Goal: Task Accomplishment & Management: Manage account settings

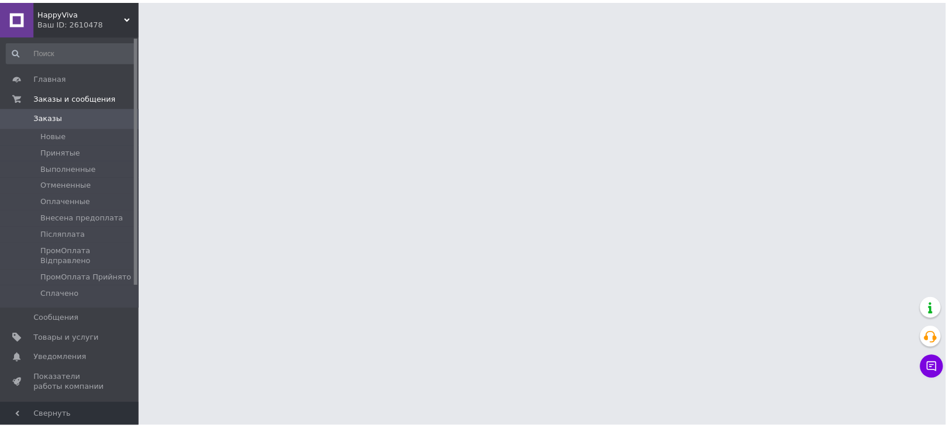
scroll to position [702, 0]
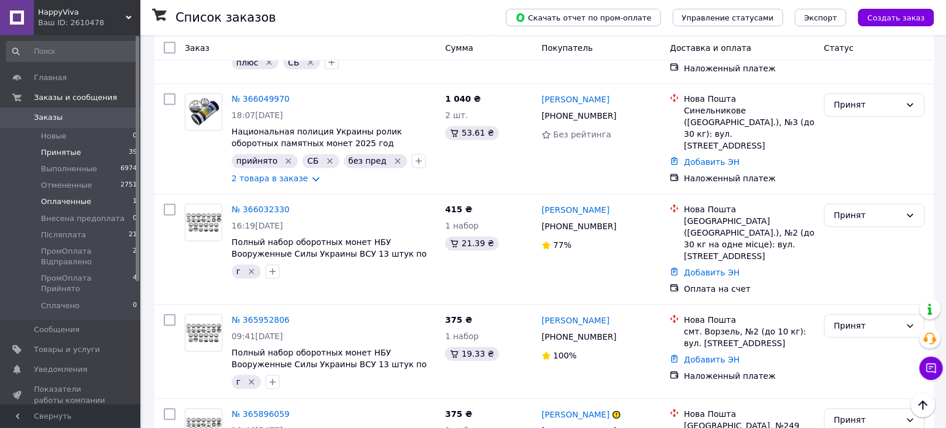
click at [91, 207] on li "Оплаченные 1" at bounding box center [72, 202] width 144 height 16
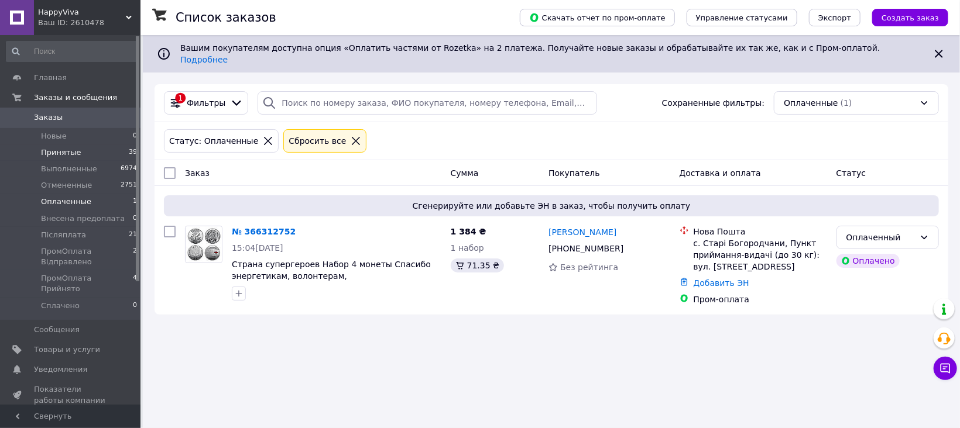
click at [123, 147] on li "Принятые 39" at bounding box center [72, 153] width 144 height 16
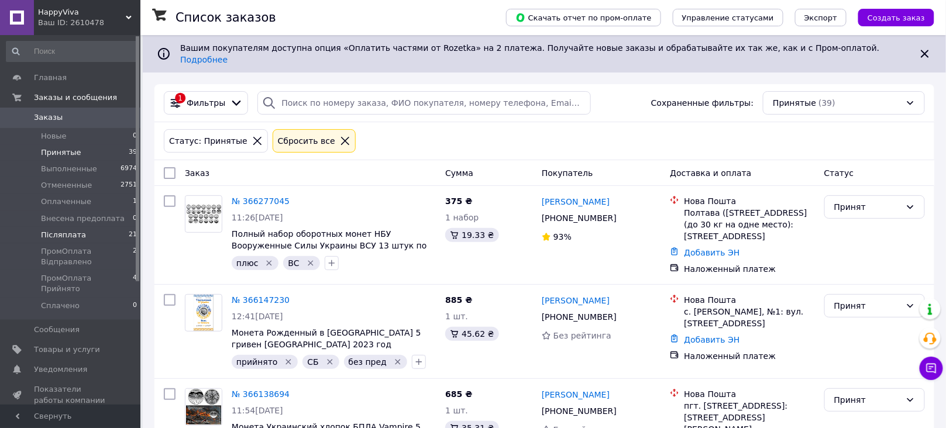
click at [117, 233] on li "Післяплата 21" at bounding box center [72, 235] width 144 height 16
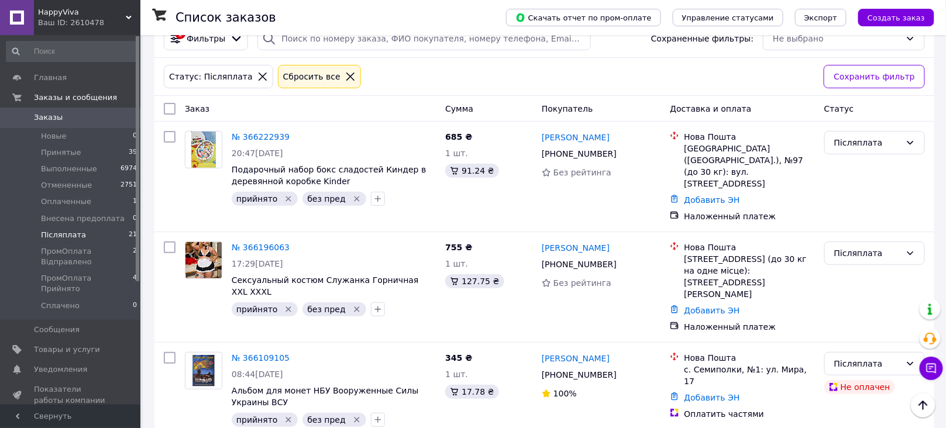
scroll to position [56, 0]
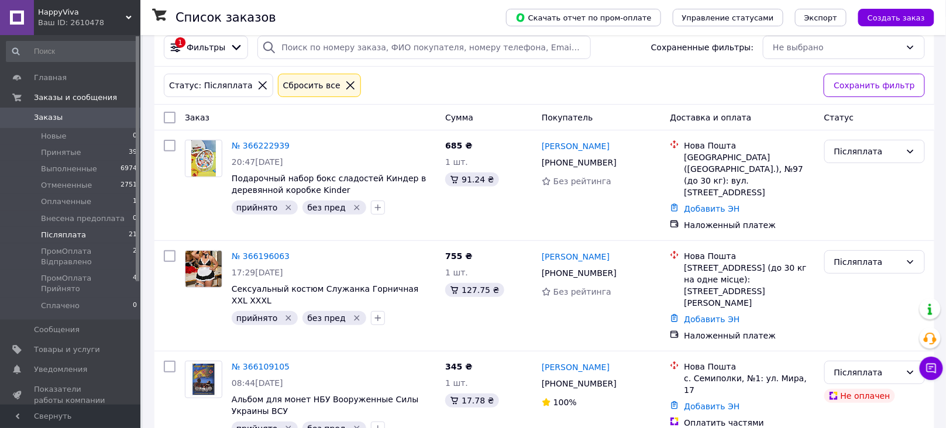
click at [75, 123] on span "Заказы" at bounding box center [71, 117] width 74 height 11
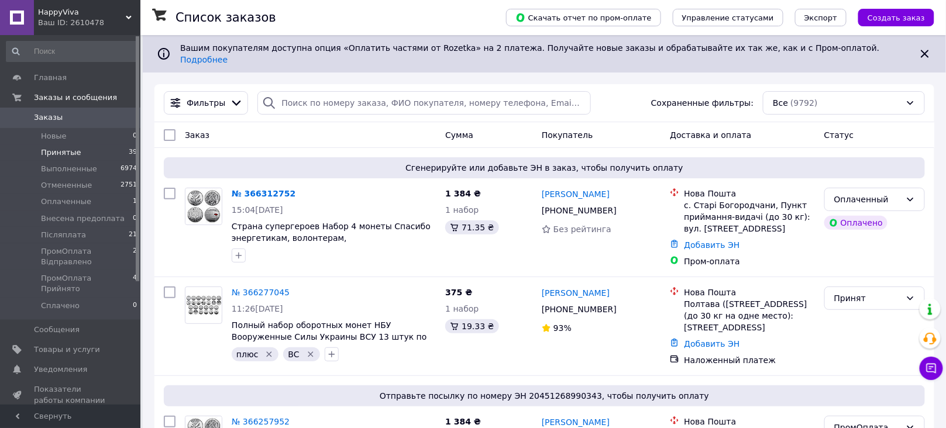
click at [121, 156] on li "Принятые 39" at bounding box center [72, 153] width 144 height 16
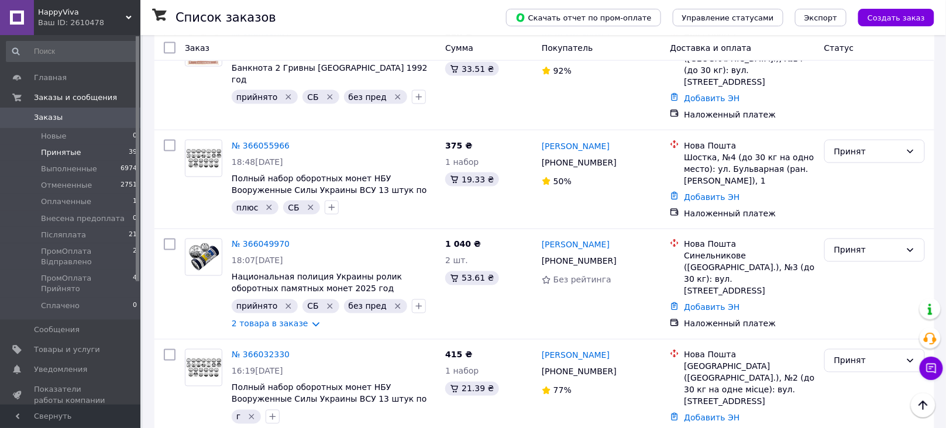
scroll to position [549, 0]
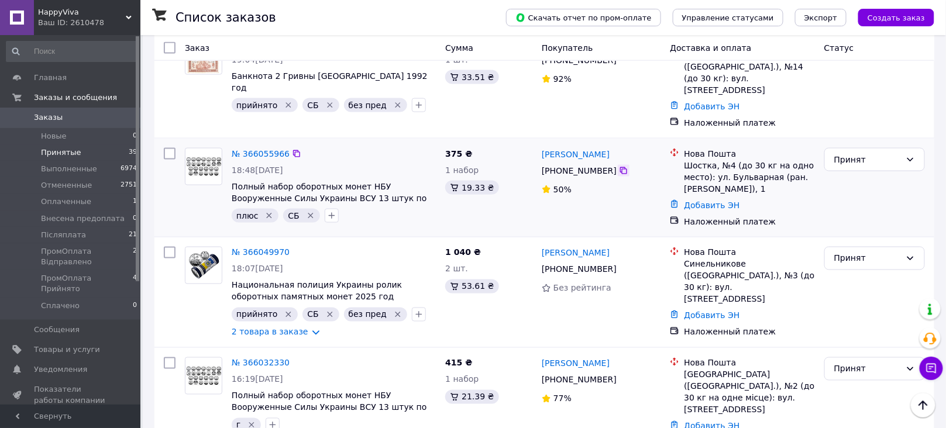
click at [619, 166] on icon at bounding box center [623, 170] width 9 height 9
click at [264, 211] on icon "Удалить метку" at bounding box center [268, 215] width 9 height 9
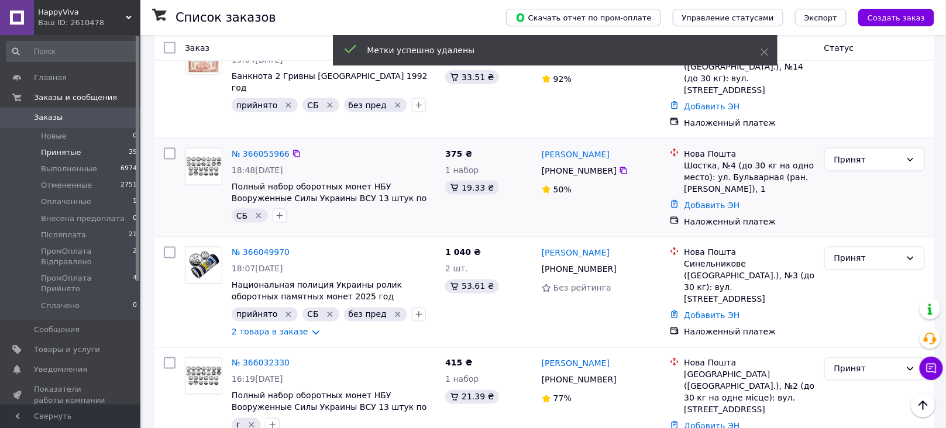
click at [256, 214] on icon "Удалить метку" at bounding box center [258, 216] width 5 height 5
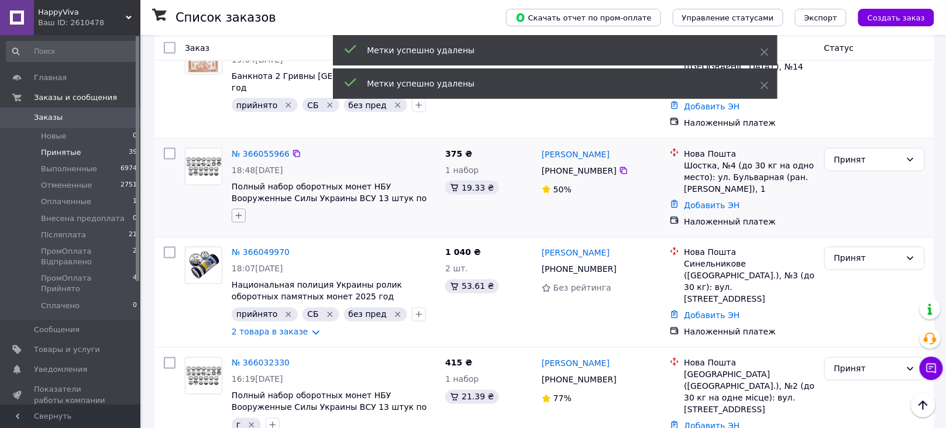
click at [238, 211] on icon "button" at bounding box center [238, 215] width 9 height 9
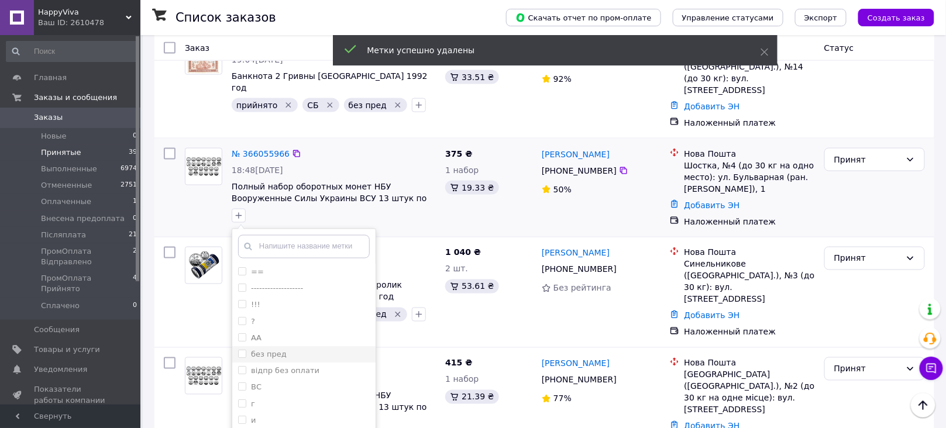
click at [310, 350] on div "без пред" at bounding box center [304, 355] width 132 height 11
checkbox input "true"
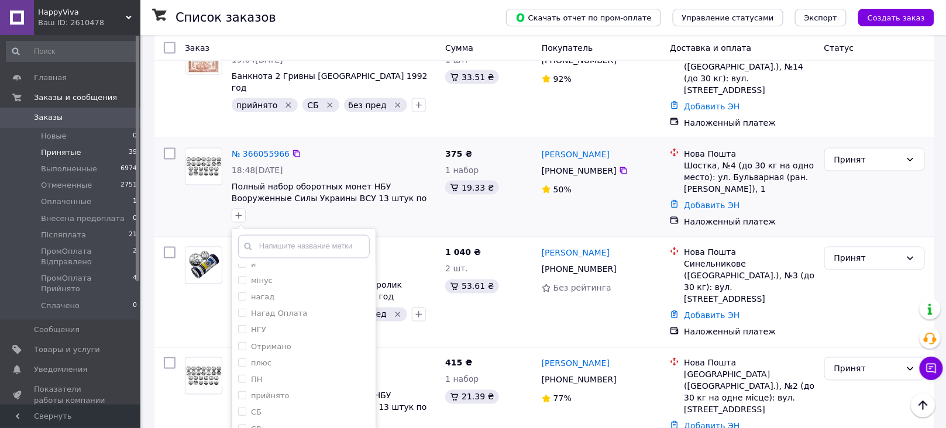
scroll to position [170, 0]
click at [290, 377] on div "прийнято" at bounding box center [304, 382] width 132 height 11
checkbox input "true"
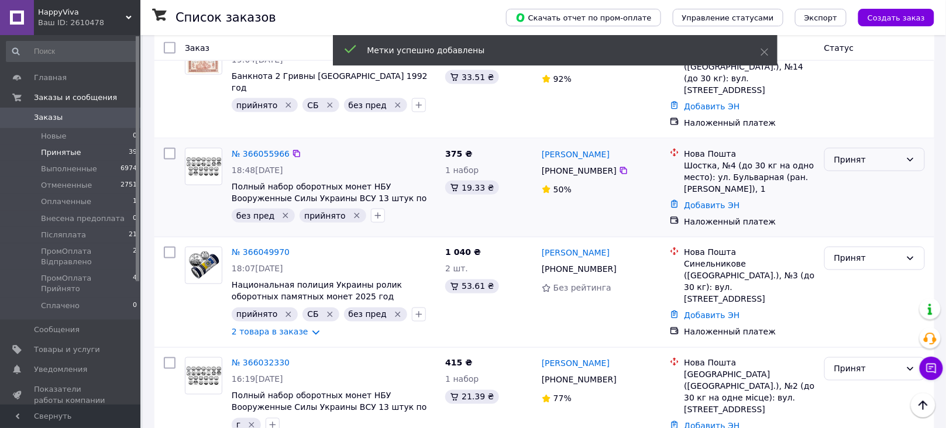
click at [868, 153] on div "Принят" at bounding box center [867, 159] width 67 height 13
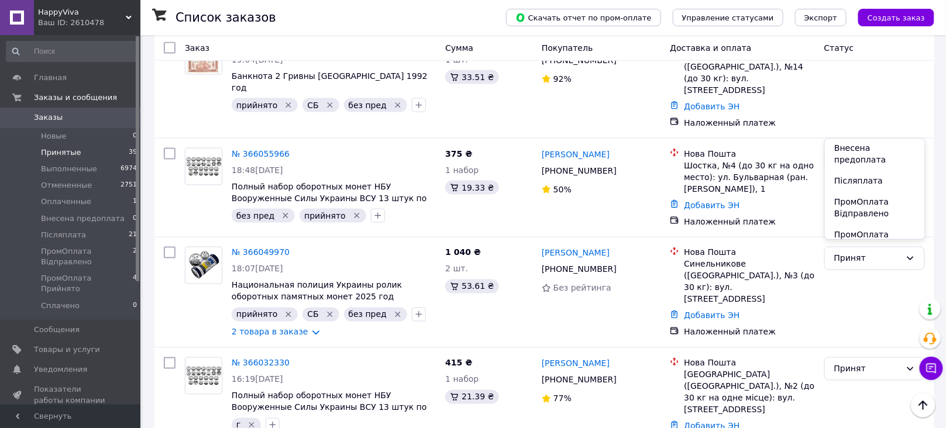
scroll to position [61, 0]
click at [870, 175] on li "Післяплата" at bounding box center [874, 183] width 99 height 21
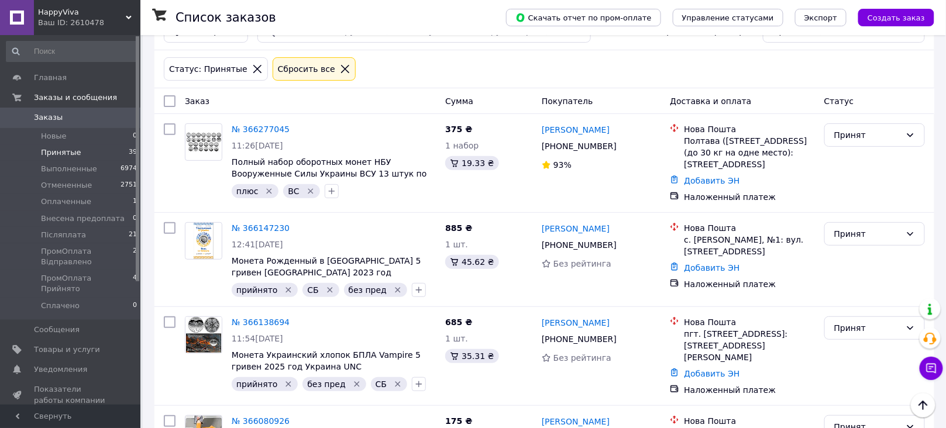
scroll to position [30, 0]
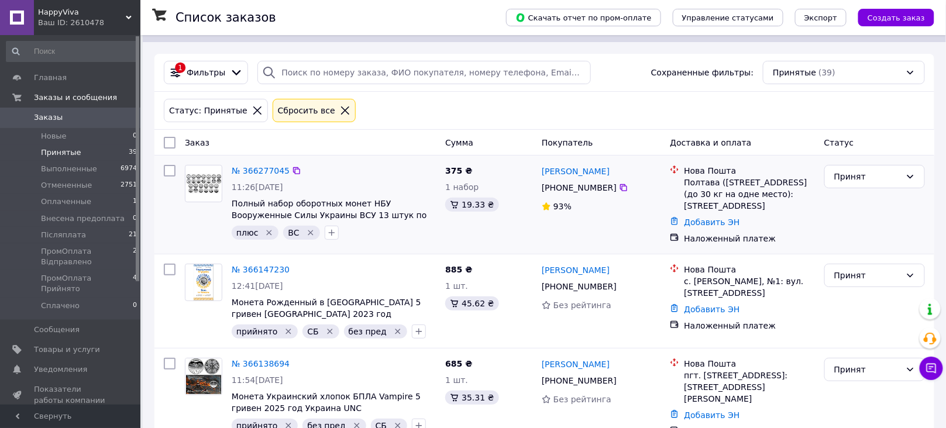
click at [267, 228] on icon "Удалить метку" at bounding box center [268, 232] width 9 height 9
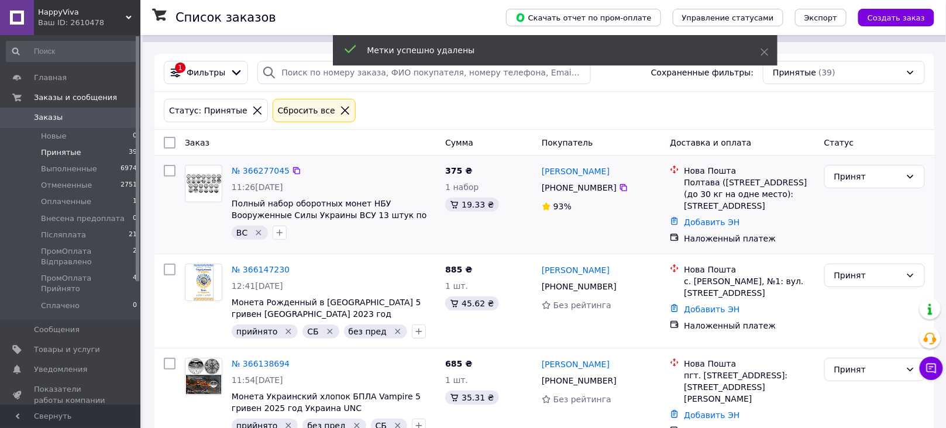
click at [258, 228] on icon "Удалить метку" at bounding box center [258, 232] width 9 height 9
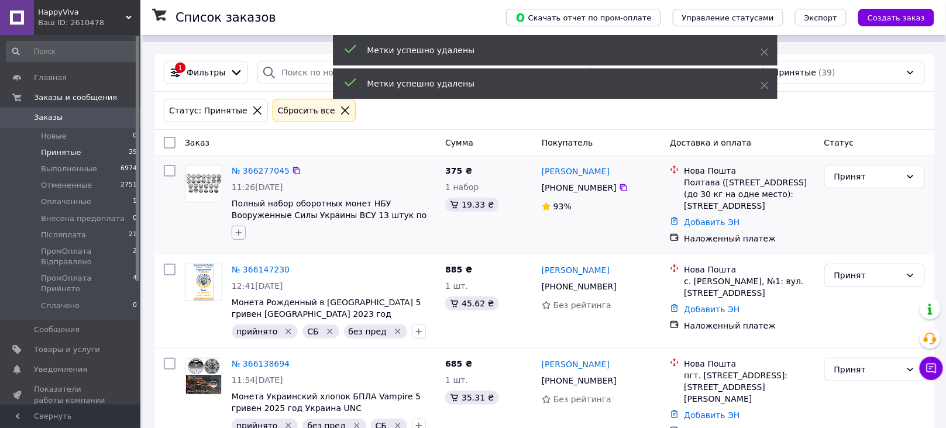
click at [236, 228] on icon "button" at bounding box center [238, 232] width 9 height 9
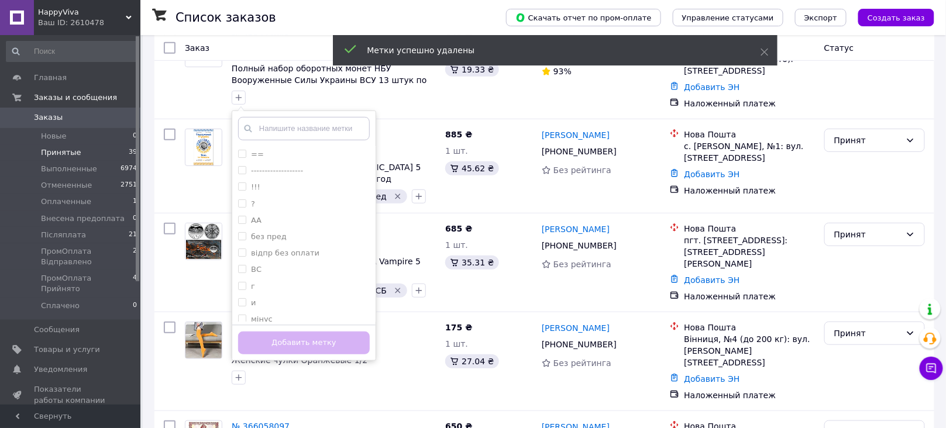
scroll to position [190, 0]
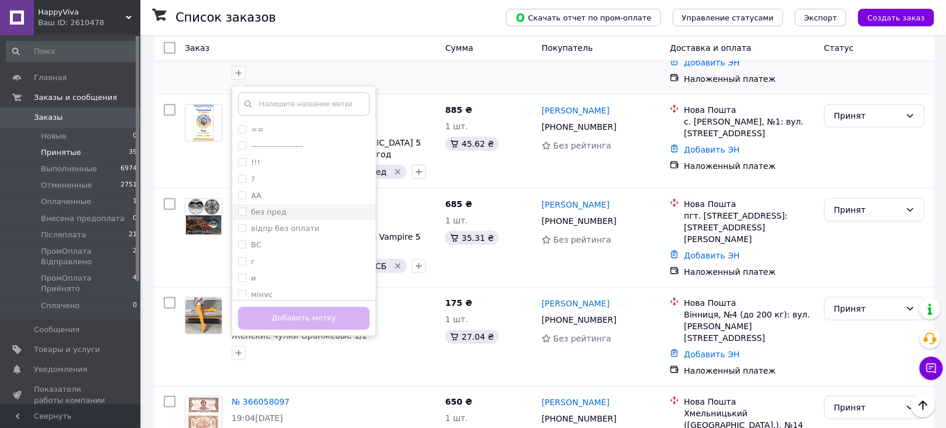
click at [325, 207] on div "без пред" at bounding box center [304, 212] width 132 height 11
checkbox input "true"
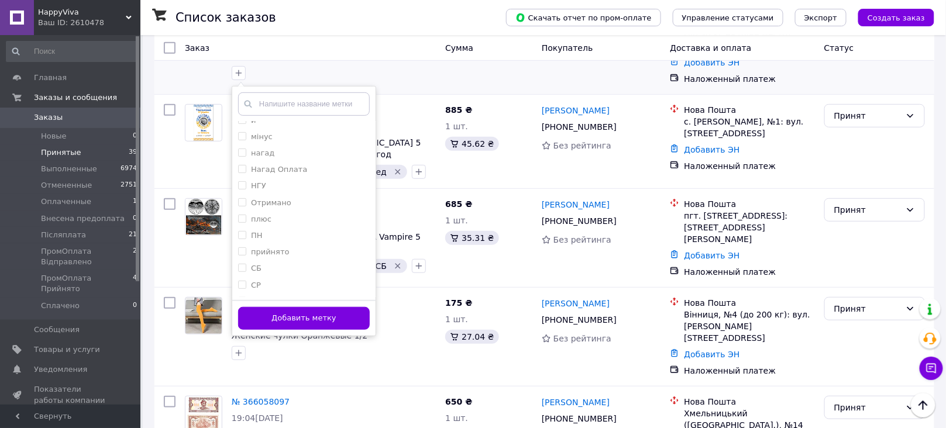
scroll to position [162, 0]
click at [305, 245] on li "прийнято" at bounding box center [303, 248] width 143 height 16
checkbox input "true"
click at [350, 315] on button "Добавить метку" at bounding box center [304, 318] width 132 height 23
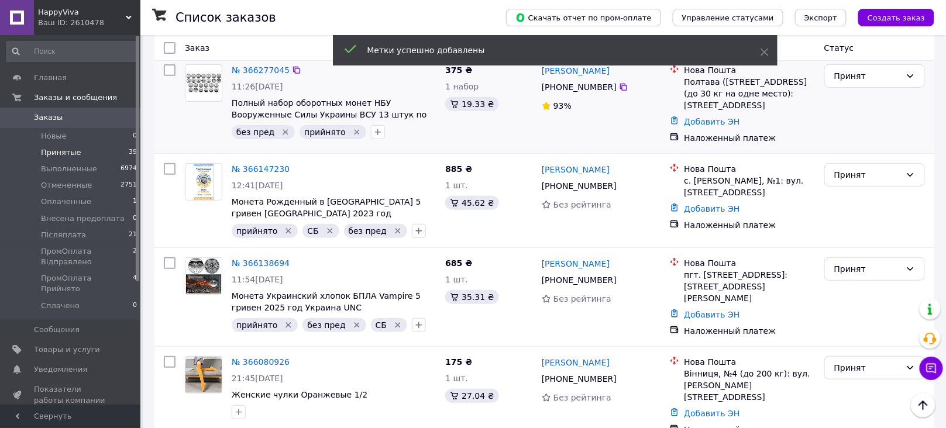
scroll to position [103, 0]
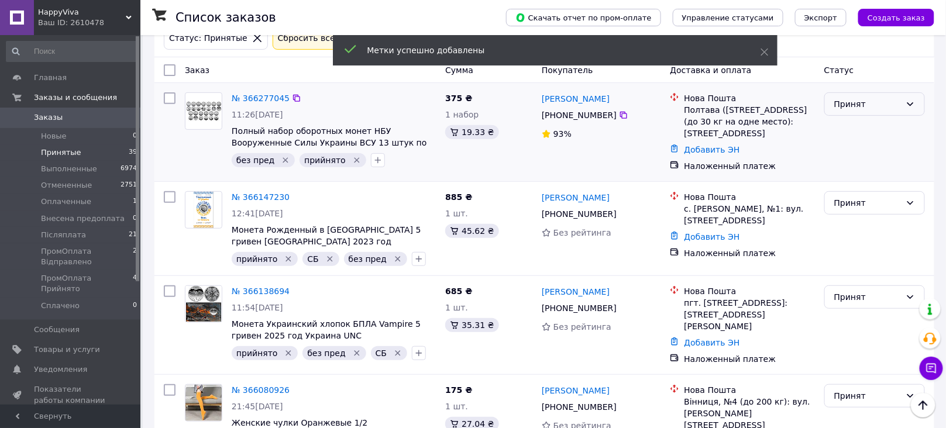
click at [889, 98] on div "Принят" at bounding box center [867, 104] width 67 height 13
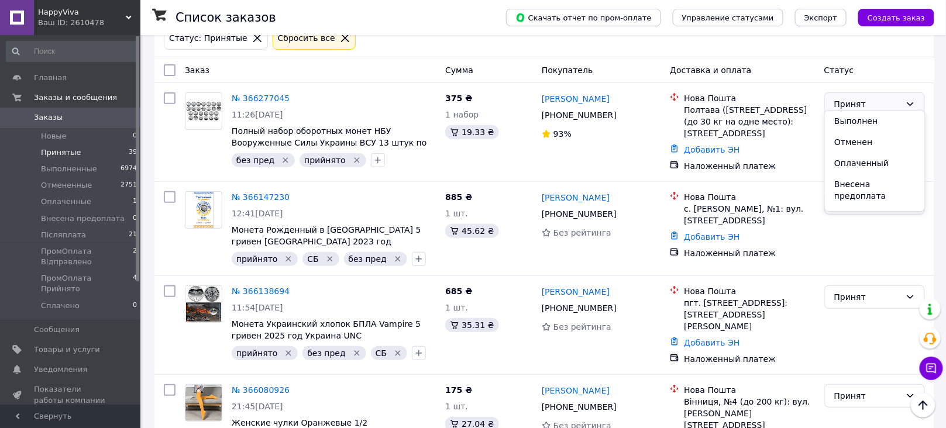
scroll to position [57, 0]
click at [883, 150] on li "Післяплата" at bounding box center [874, 159] width 99 height 21
click at [269, 94] on link "№ 366277045" at bounding box center [261, 98] width 58 height 9
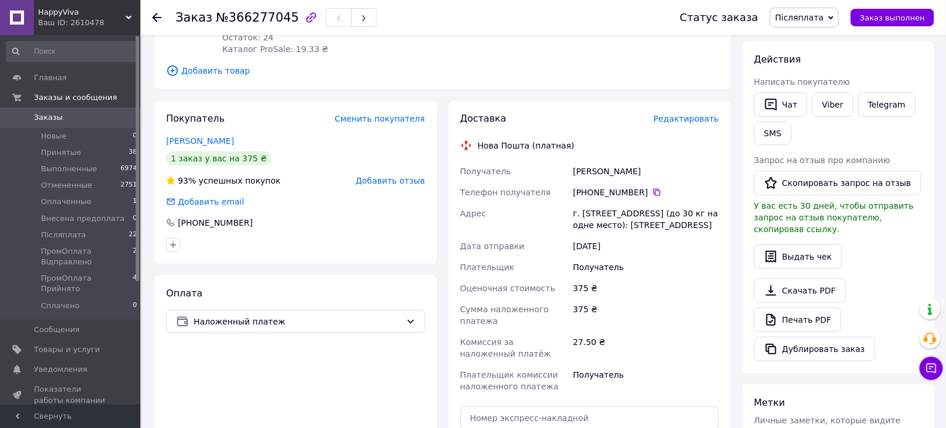
scroll to position [183, 0]
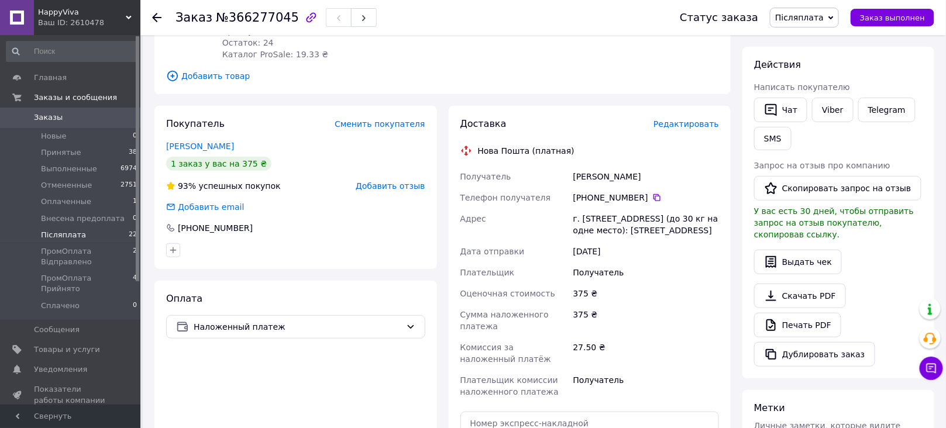
click at [114, 227] on li "Післяплата 22" at bounding box center [72, 235] width 144 height 16
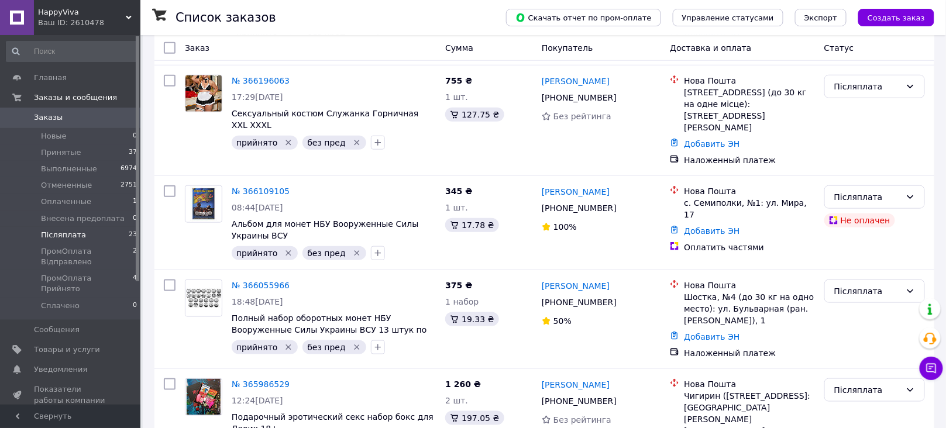
scroll to position [338, 0]
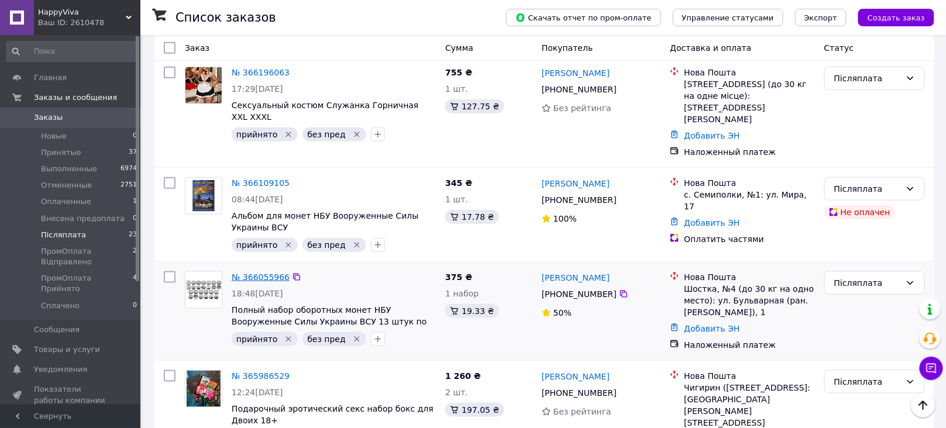
click at [270, 273] on link "№ 366055966" at bounding box center [261, 277] width 58 height 9
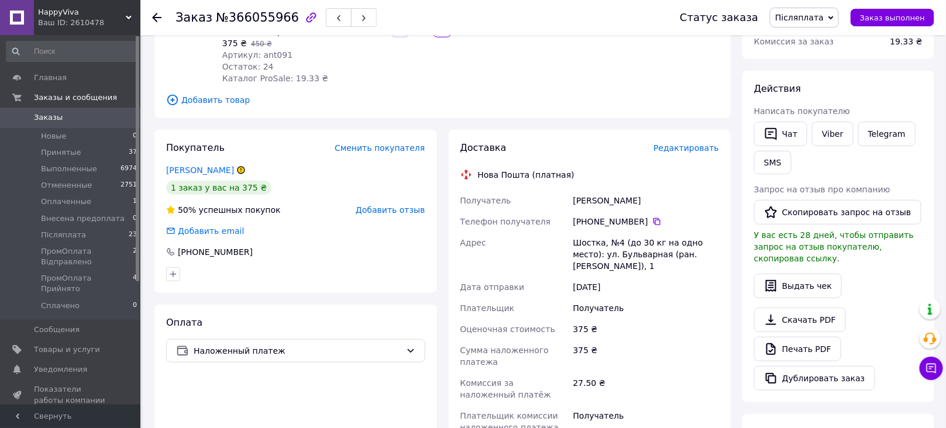
scroll to position [163, 0]
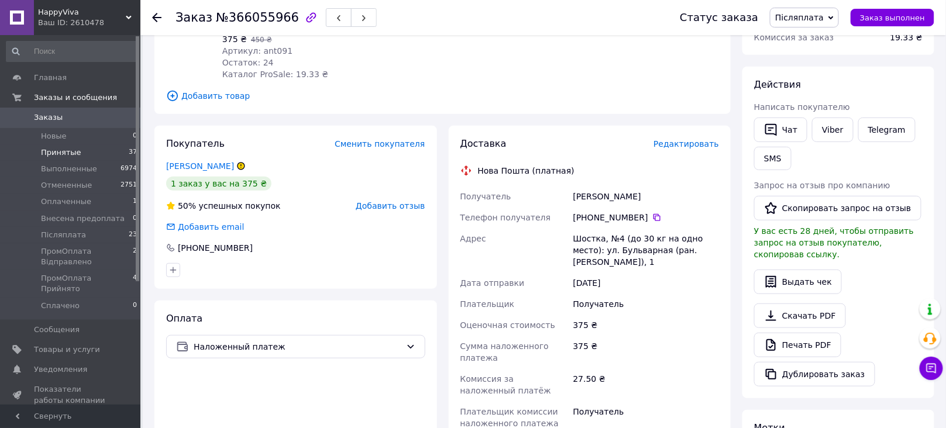
click at [74, 155] on span "Принятые" at bounding box center [61, 152] width 40 height 11
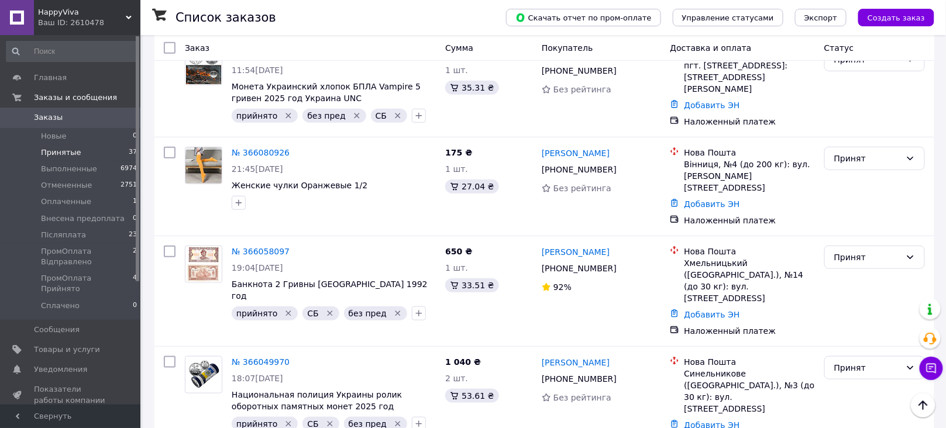
scroll to position [242, 0]
click at [325, 309] on icon "Удалить метку" at bounding box center [329, 313] width 9 height 9
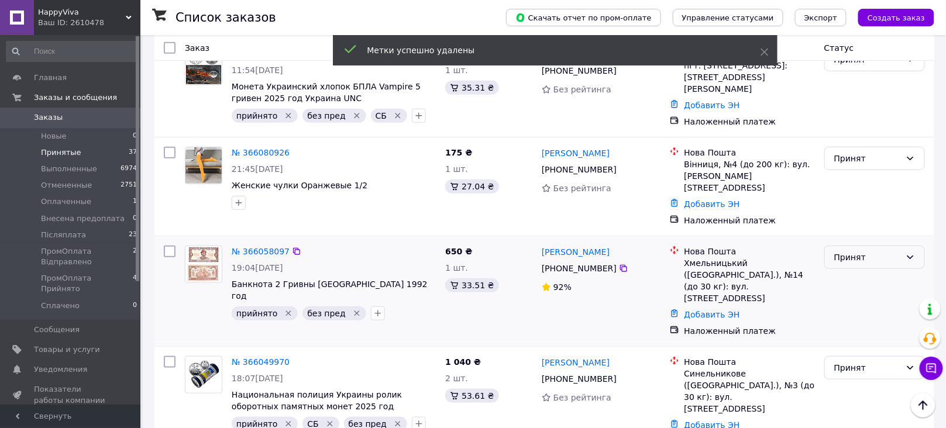
click at [855, 251] on div "Принят" at bounding box center [867, 257] width 67 height 13
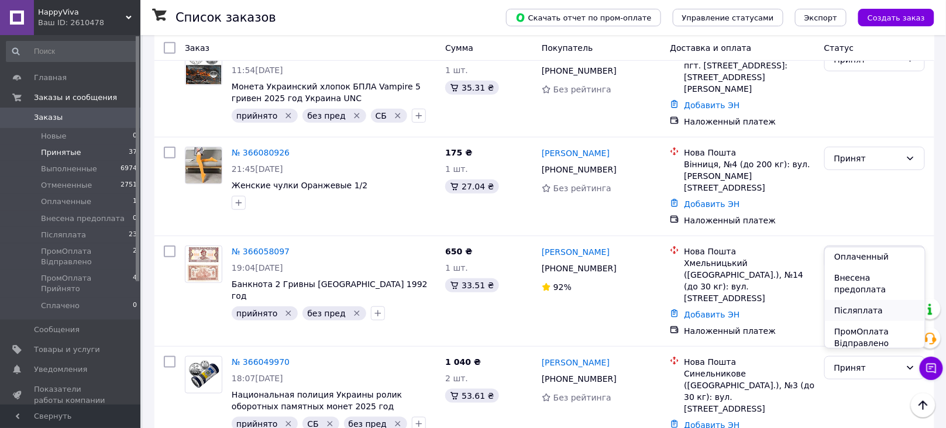
click at [878, 300] on li "Післяплата" at bounding box center [874, 310] width 99 height 21
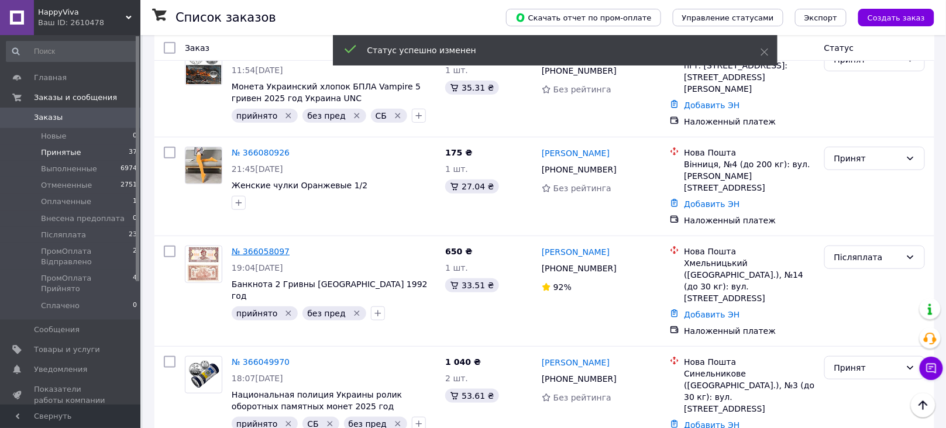
click at [264, 247] on link "№ 366058097" at bounding box center [261, 251] width 58 height 9
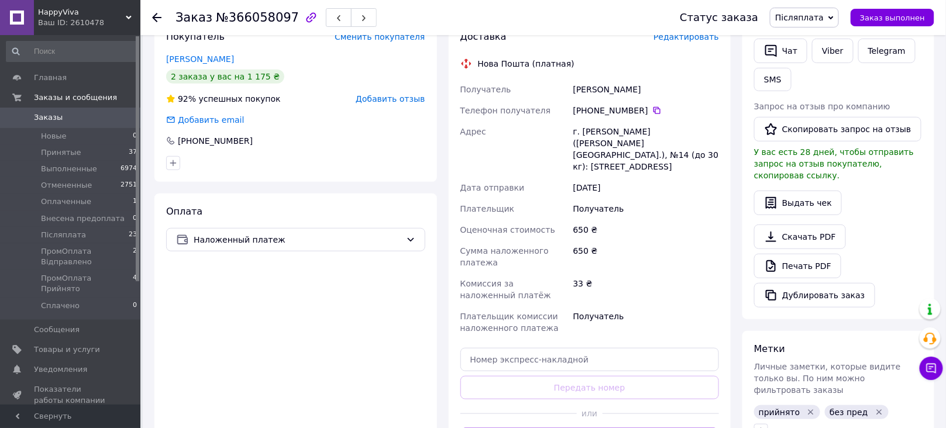
scroll to position [83, 0]
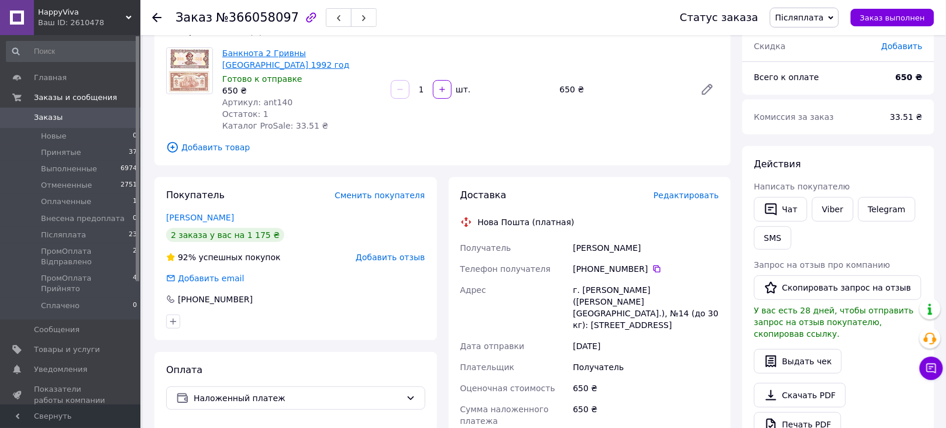
click at [315, 52] on link "Банкнота 2 Гривны [GEOGRAPHIC_DATA] 1992 год" at bounding box center [285, 59] width 127 height 21
click at [326, 56] on link "Банкнота 2 Гривны [GEOGRAPHIC_DATA] 1992 год" at bounding box center [285, 59] width 127 height 21
click at [70, 125] on link "Заказы 0" at bounding box center [72, 118] width 144 height 20
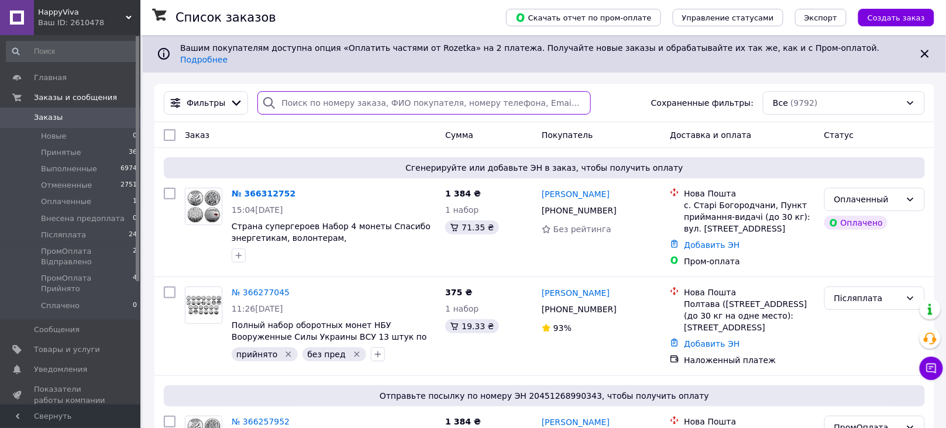
paste input "ant140"
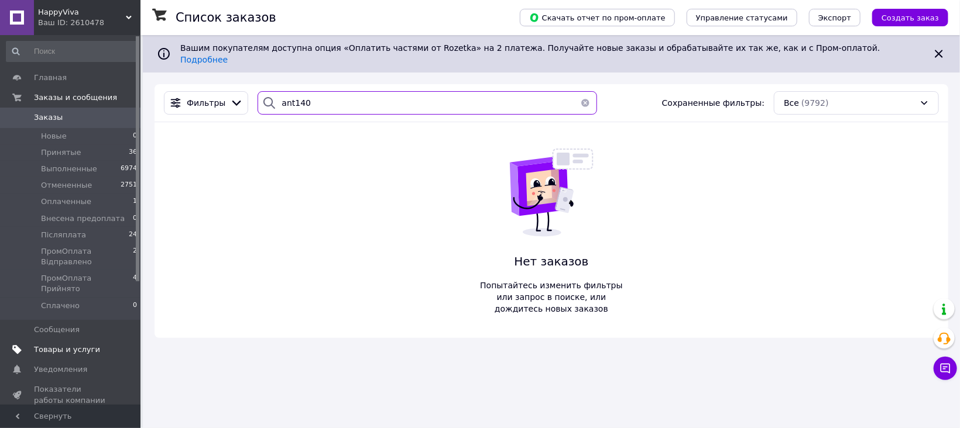
type input "ant140"
click at [75, 345] on span "Товары и услуги" at bounding box center [67, 350] width 66 height 11
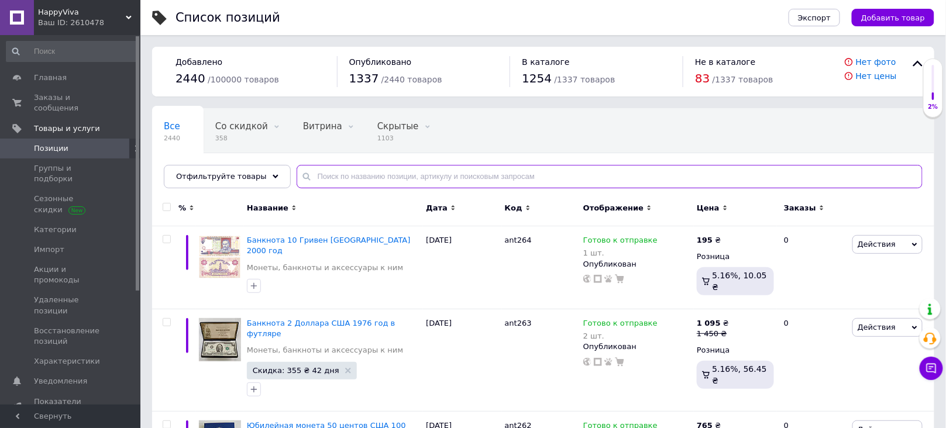
paste input "ant140"
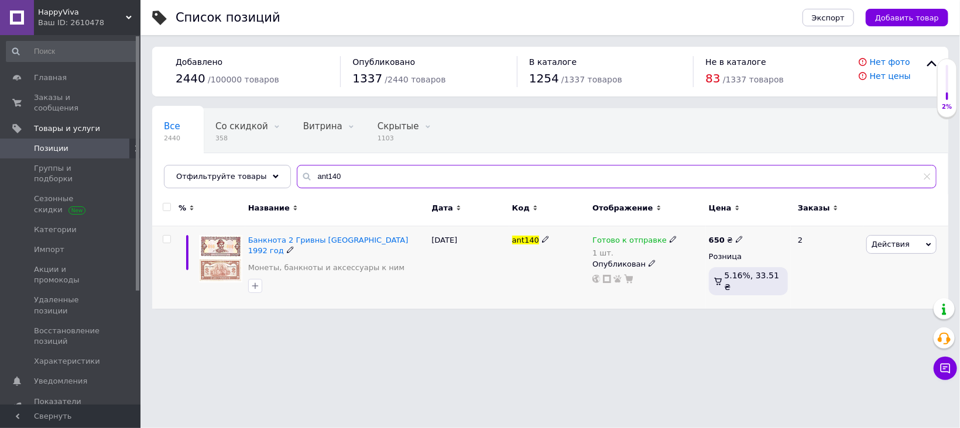
type input "ant140"
click at [669, 241] on icon at bounding box center [672, 239] width 7 height 7
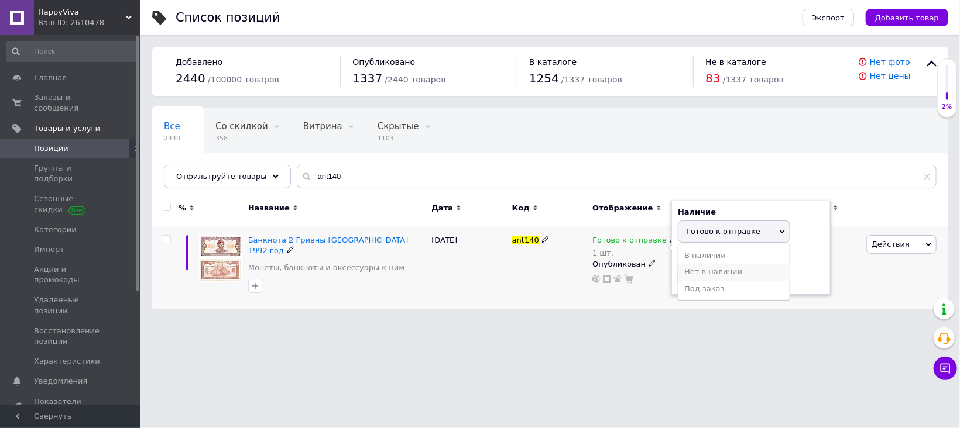
click at [700, 277] on li "Нет в наличии" at bounding box center [733, 272] width 111 height 16
click at [698, 274] on input "1" at bounding box center [722, 276] width 89 height 23
type input "0"
click at [566, 270] on div "ant140" at bounding box center [549, 267] width 80 height 83
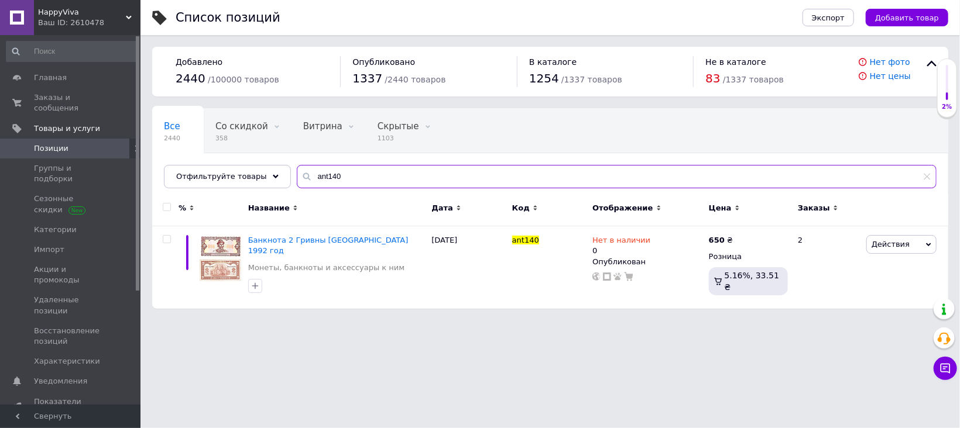
click at [345, 182] on input "ant140" at bounding box center [617, 176] width 640 height 23
type input "a"
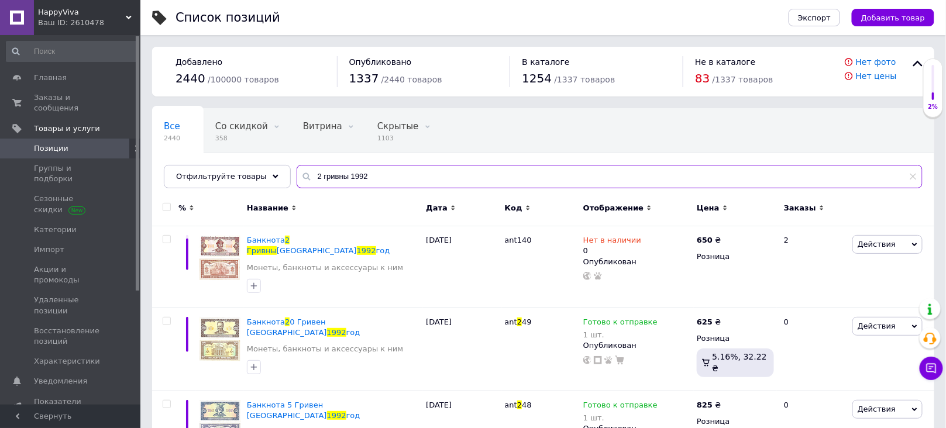
scroll to position [23, 0]
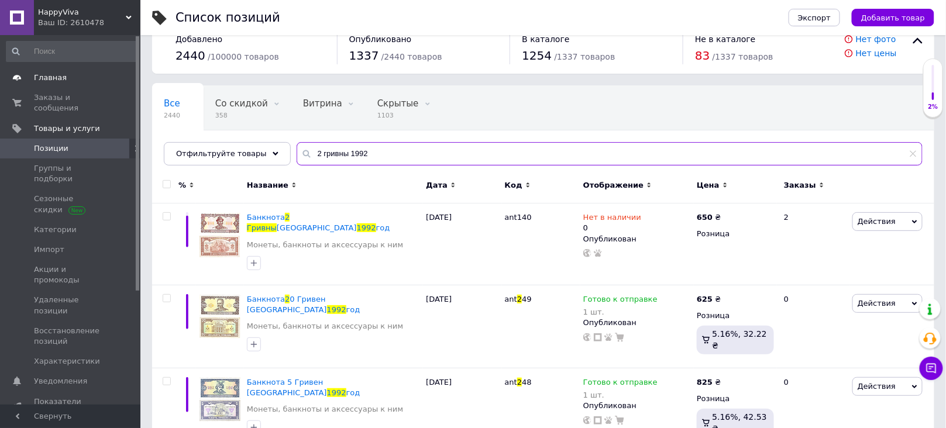
type input "2 гривны 1992"
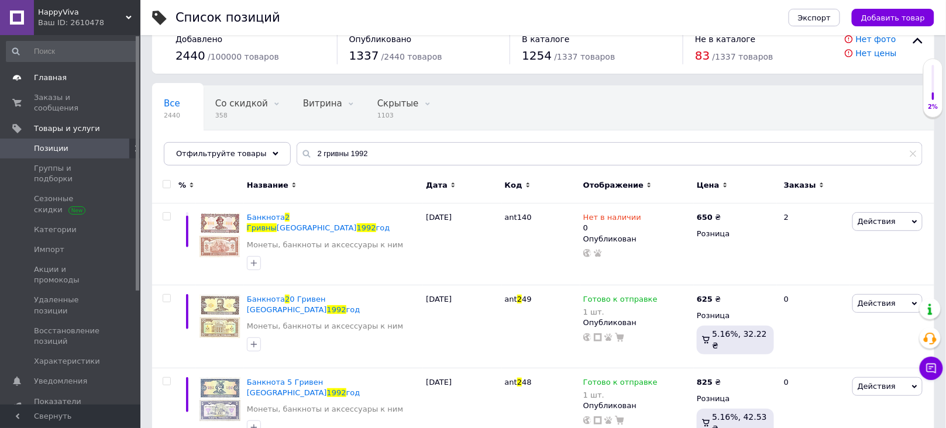
click at [84, 73] on span "Главная" at bounding box center [71, 78] width 74 height 11
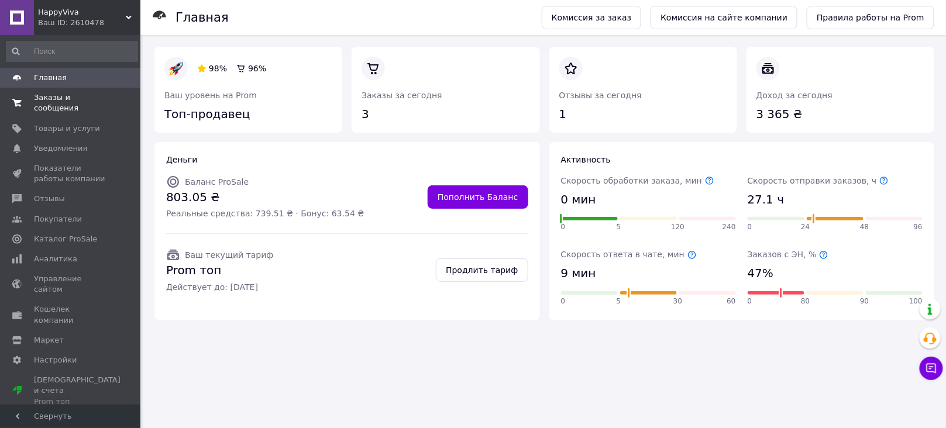
click at [95, 99] on span "Заказы и сообщения" at bounding box center [71, 102] width 74 height 21
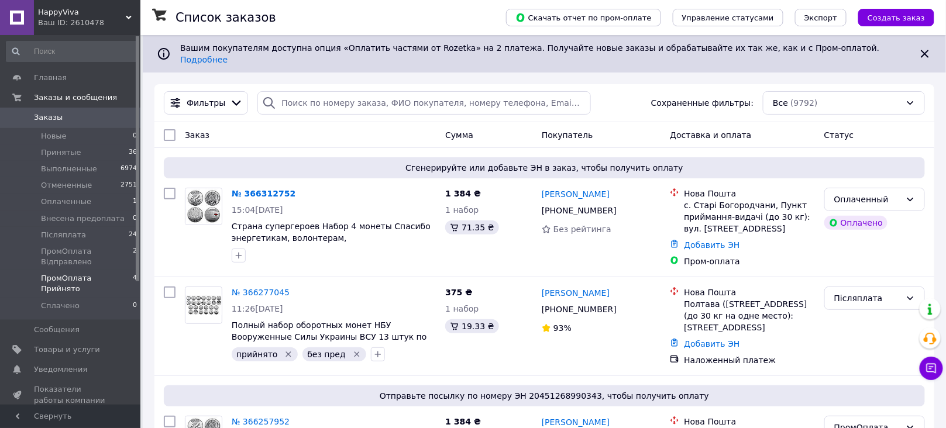
click at [123, 279] on li "ПромОплата Прийнято 4" at bounding box center [72, 283] width 144 height 27
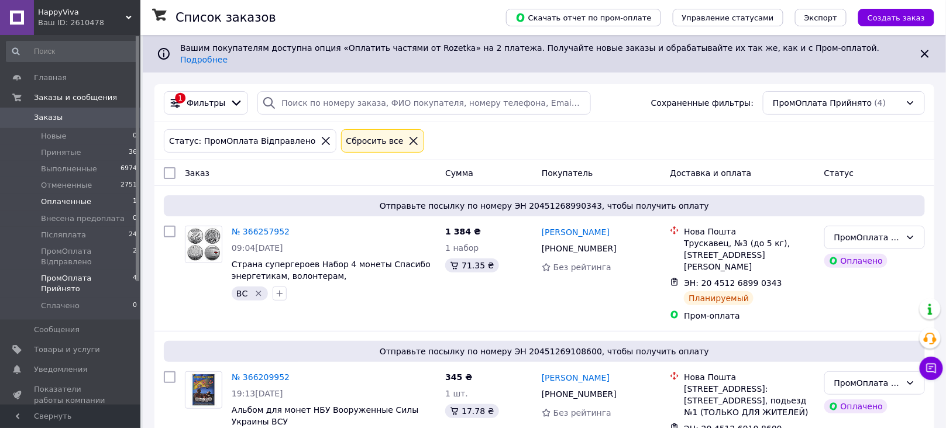
click at [107, 197] on li "Оплаченные 1" at bounding box center [72, 202] width 144 height 16
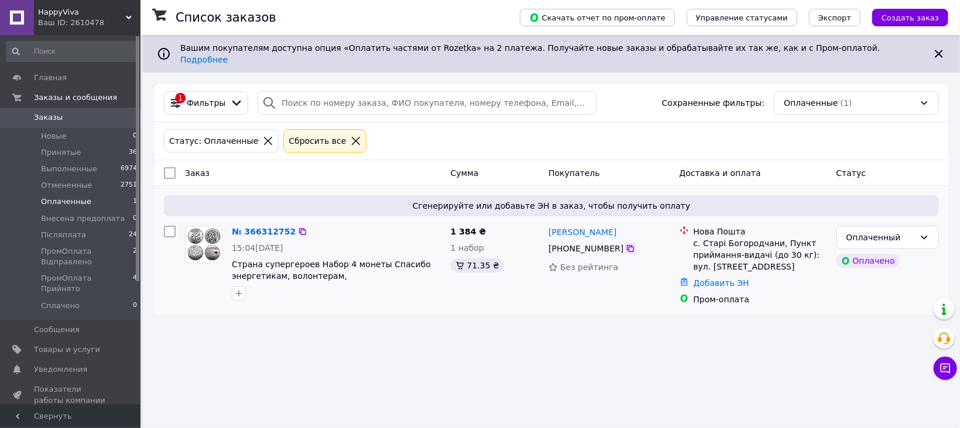
click at [626, 244] on icon at bounding box center [630, 248] width 9 height 9
click at [298, 227] on icon at bounding box center [302, 231] width 9 height 9
click at [100, 204] on li "Оплаченные 1" at bounding box center [72, 202] width 144 height 16
click at [272, 227] on link "№ 366312752" at bounding box center [264, 231] width 64 height 9
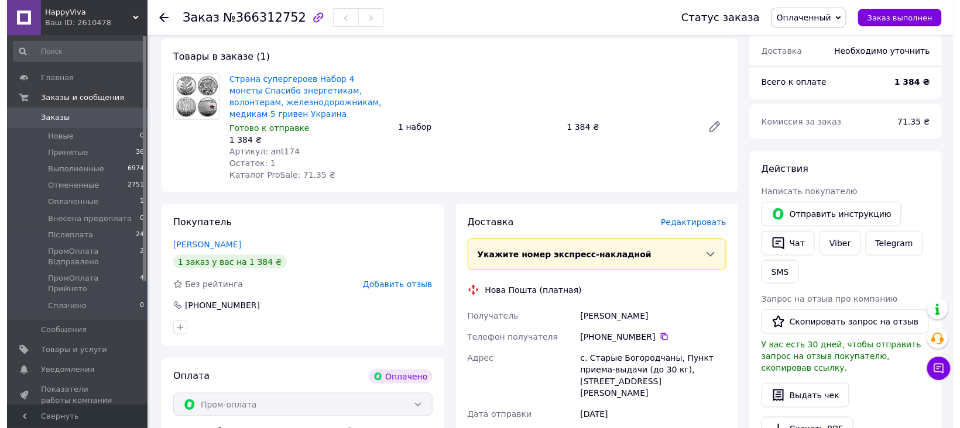
scroll to position [393, 0]
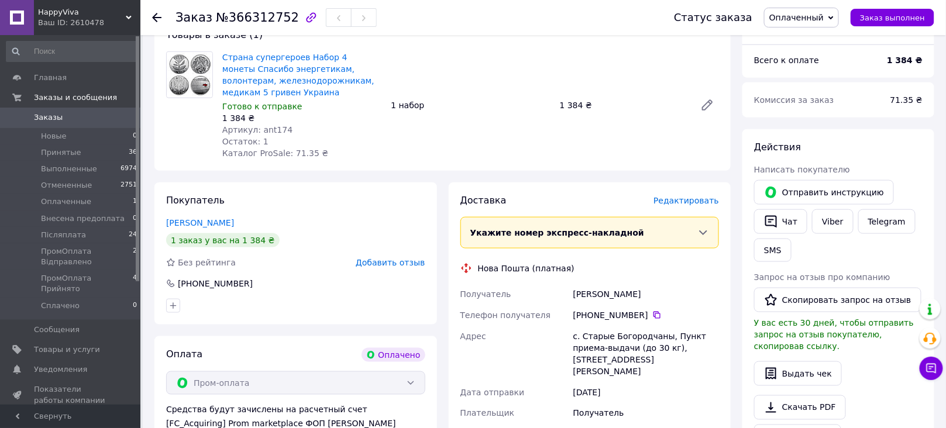
click at [698, 196] on span "Редактировать" at bounding box center [687, 200] width 66 height 9
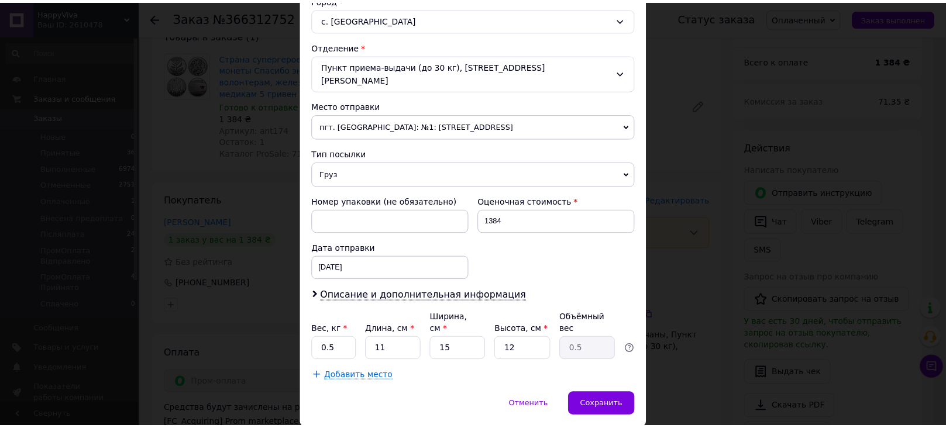
scroll to position [352, 0]
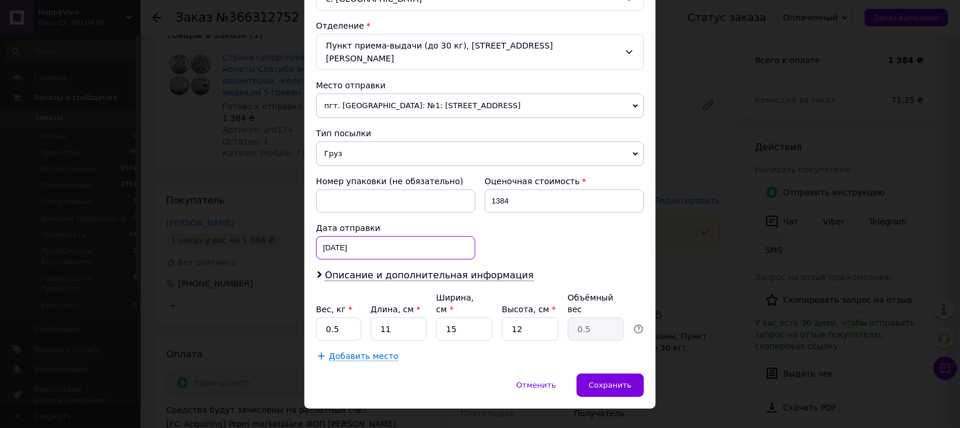
click at [384, 241] on div "12.10.2025 < 2025 > < Октябрь > Пн Вт Ср Чт Пт Сб Вс 29 30 1 2 3 4 5 6 7 8 9 10…" at bounding box center [395, 247] width 159 height 23
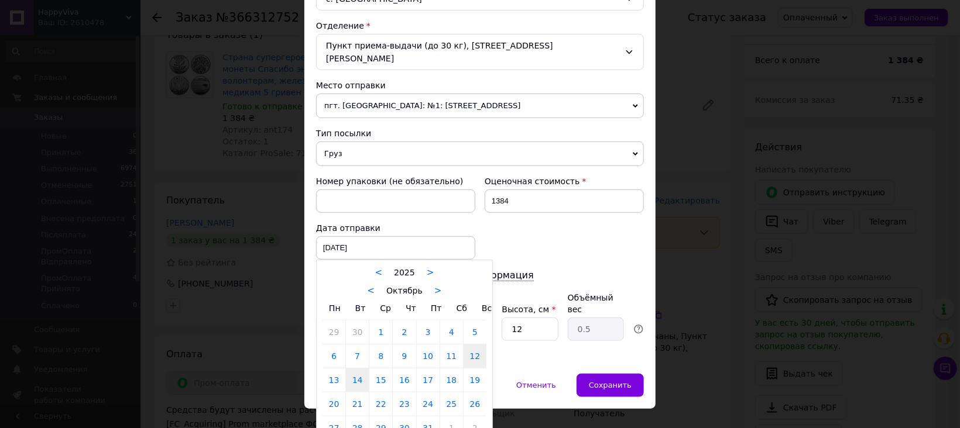
click at [353, 376] on link "14" at bounding box center [357, 380] width 23 height 23
type input "14.10.2025"
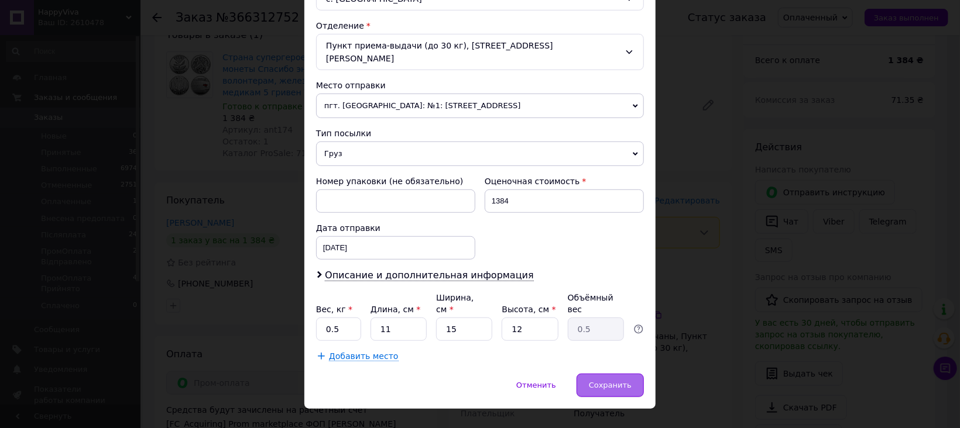
click at [628, 381] on span "Сохранить" at bounding box center [610, 385] width 43 height 9
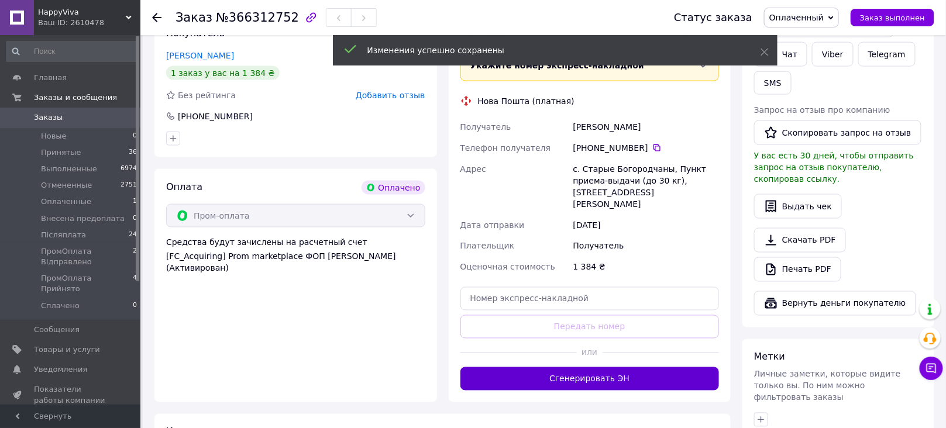
scroll to position [562, 0]
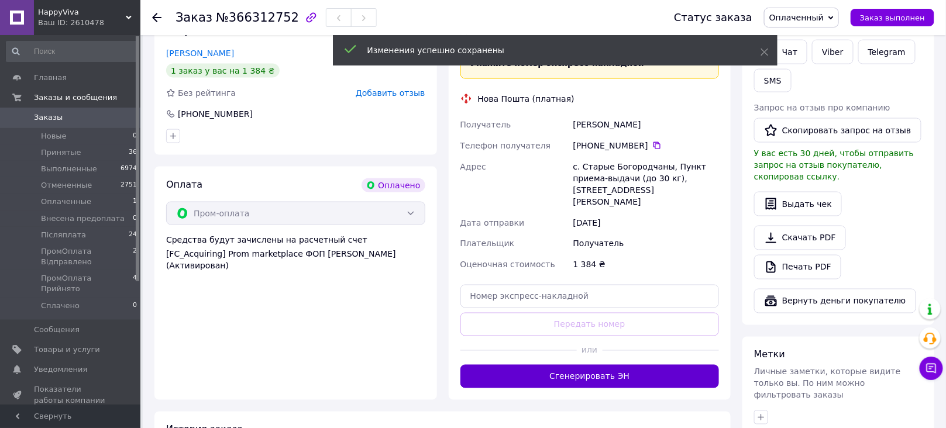
click at [630, 365] on button "Сгенерировать ЭН" at bounding box center [590, 376] width 259 height 23
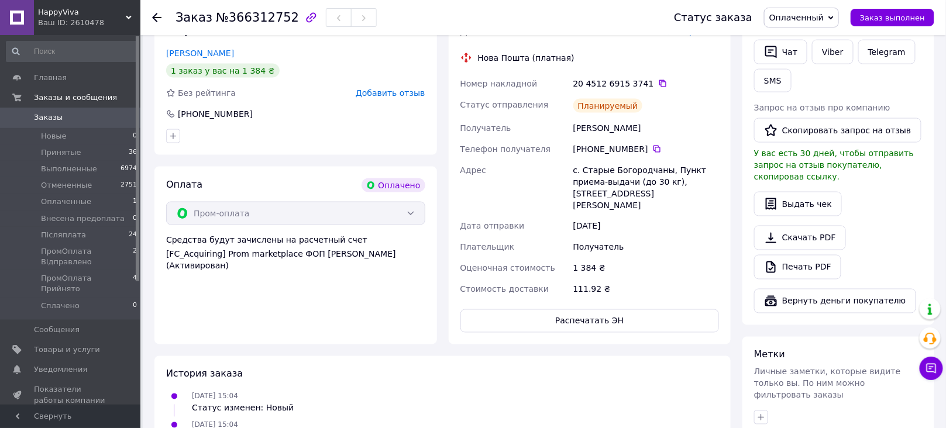
click at [820, 18] on span "Оплаченный" at bounding box center [796, 17] width 54 height 9
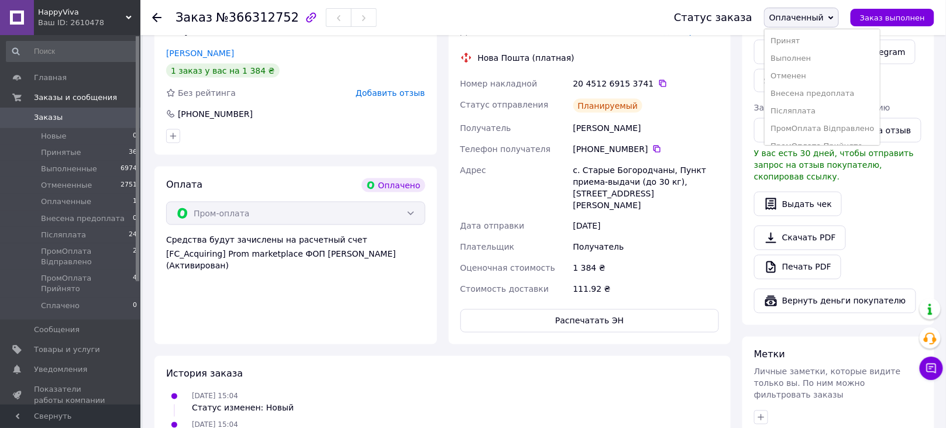
scroll to position [30, 0]
click at [858, 114] on li "ПромОплата Прийнято" at bounding box center [822, 117] width 115 height 18
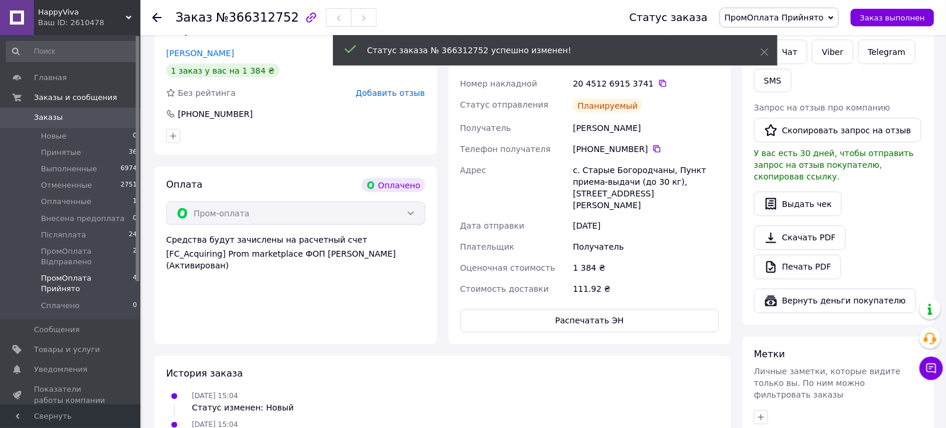
click at [114, 277] on span "ПромОплата Прийнято" at bounding box center [87, 283] width 92 height 21
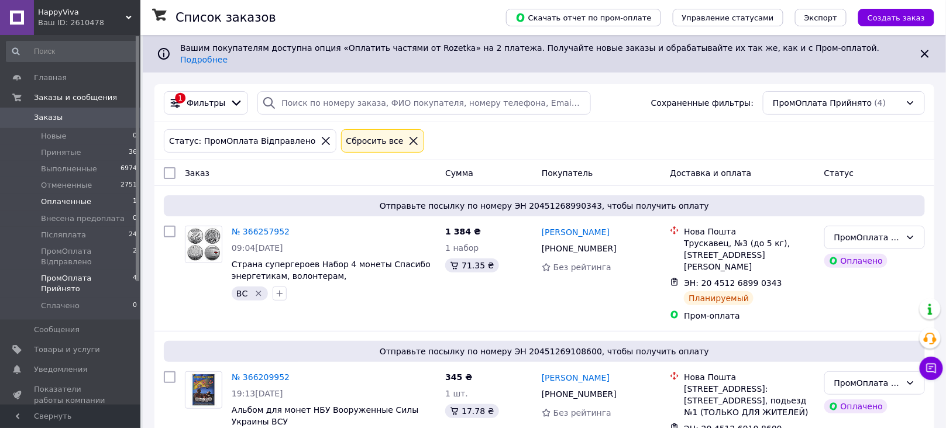
click at [74, 201] on span "Оплаченные" at bounding box center [66, 202] width 50 height 11
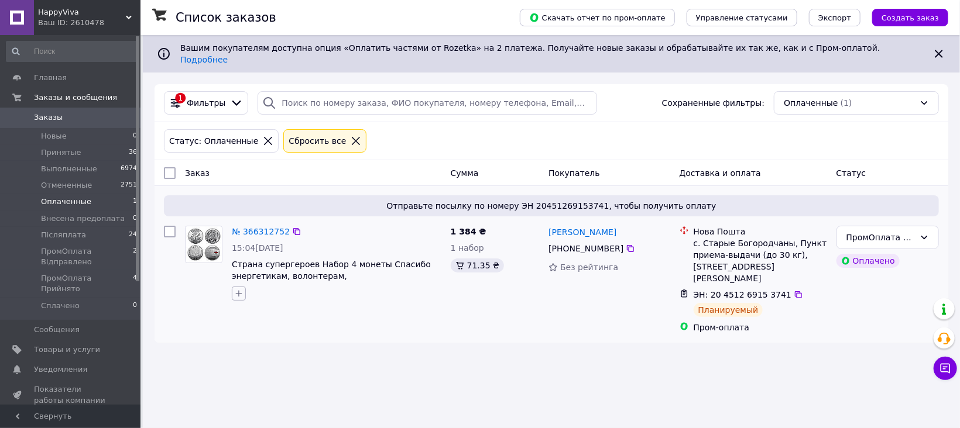
click at [243, 289] on icon "button" at bounding box center [238, 293] width 9 height 9
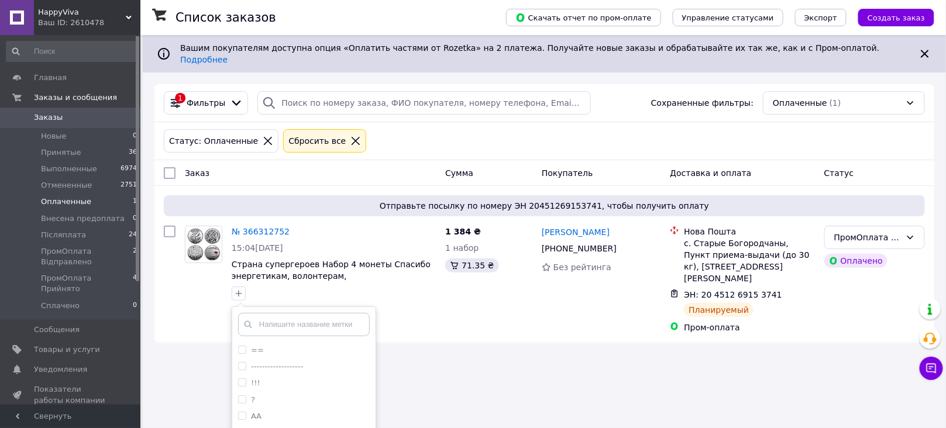
scroll to position [120, 0]
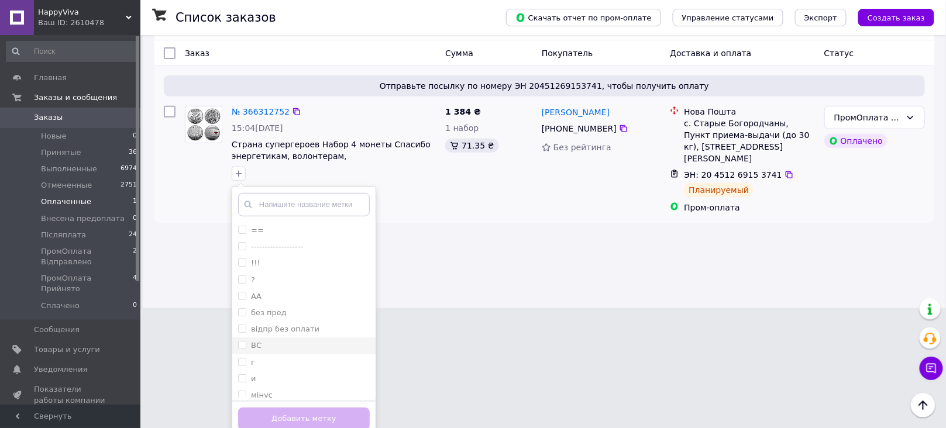
click at [280, 341] on div "ВС" at bounding box center [304, 346] width 132 height 11
checkbox input "true"
click at [335, 408] on button "Добавить метку" at bounding box center [304, 419] width 132 height 23
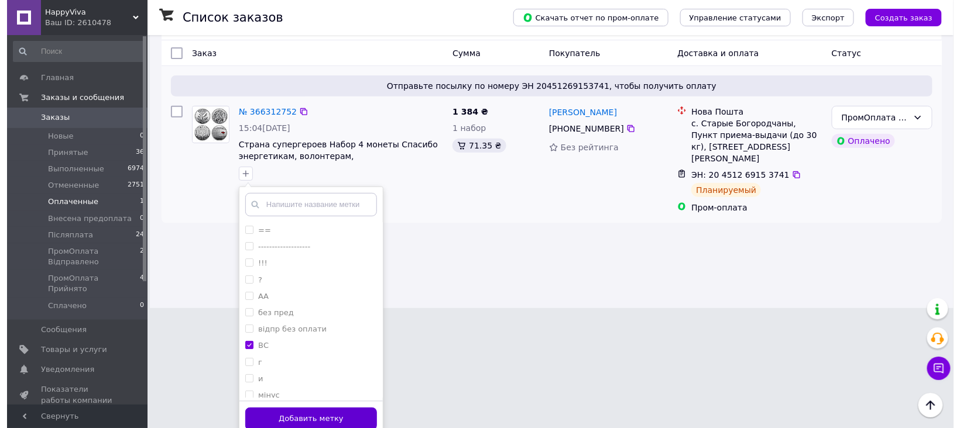
scroll to position [0, 0]
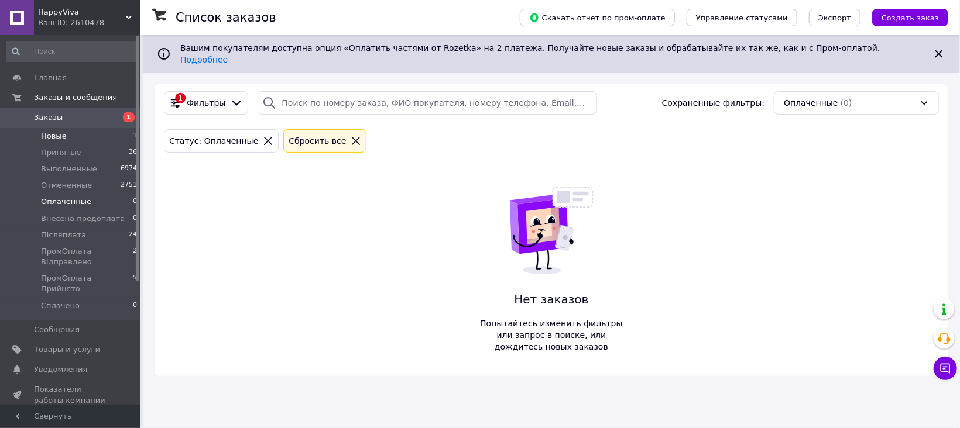
click at [97, 139] on li "Новые 1" at bounding box center [72, 136] width 144 height 16
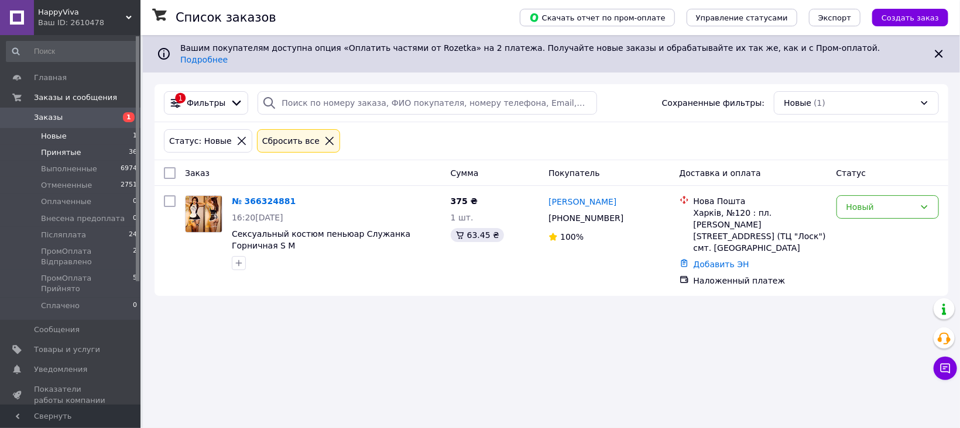
click at [112, 153] on li "Принятые 36" at bounding box center [72, 153] width 144 height 16
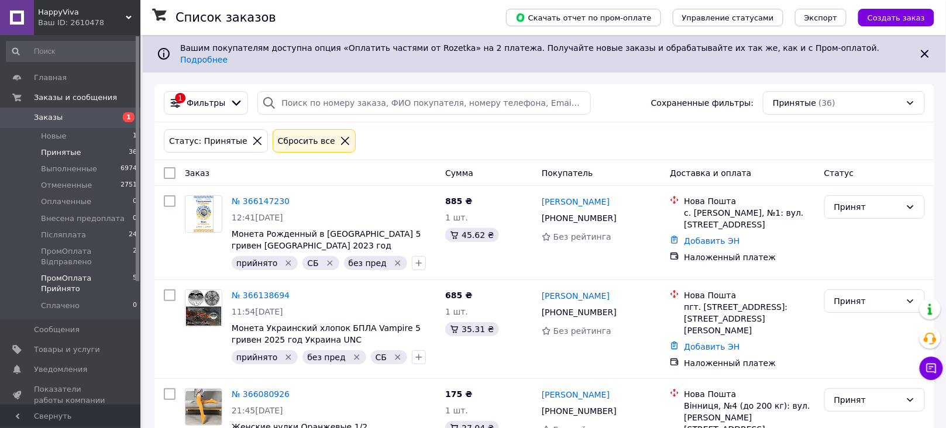
click at [108, 281] on span "ПромОплата Прийнято" at bounding box center [87, 283] width 92 height 21
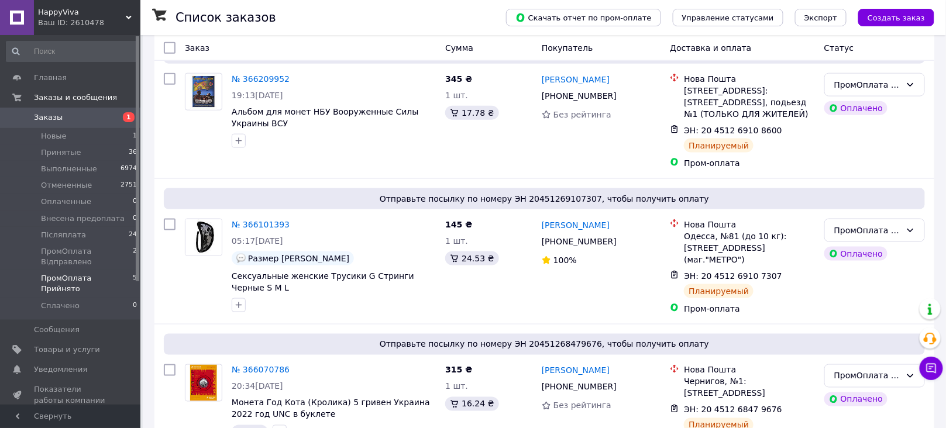
scroll to position [476, 0]
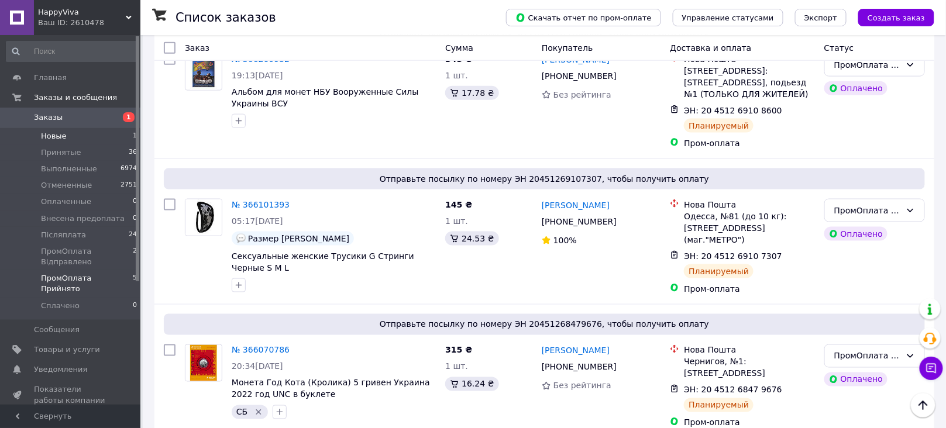
click at [75, 141] on li "Новые 1" at bounding box center [72, 136] width 144 height 16
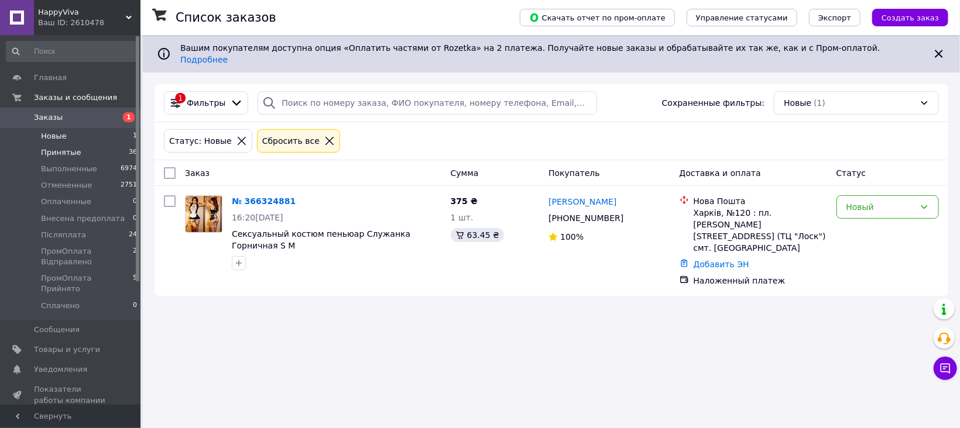
click at [106, 152] on li "Принятые 36" at bounding box center [72, 153] width 144 height 16
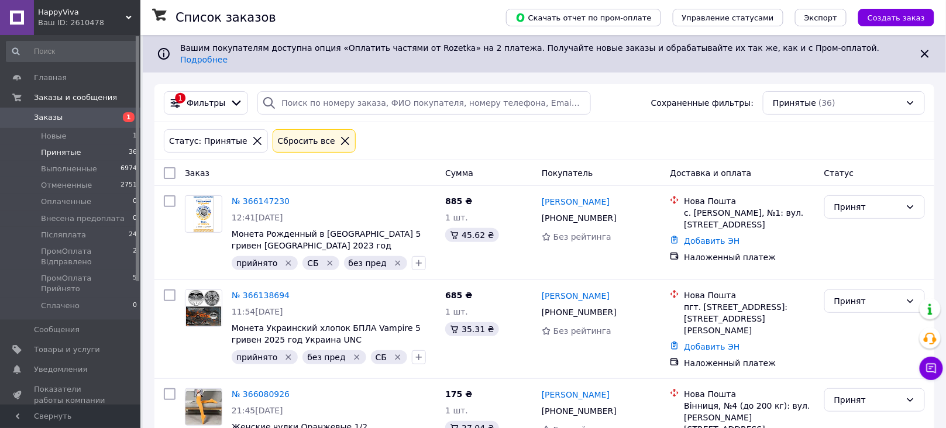
click at [92, 114] on span "Заказы" at bounding box center [71, 117] width 74 height 11
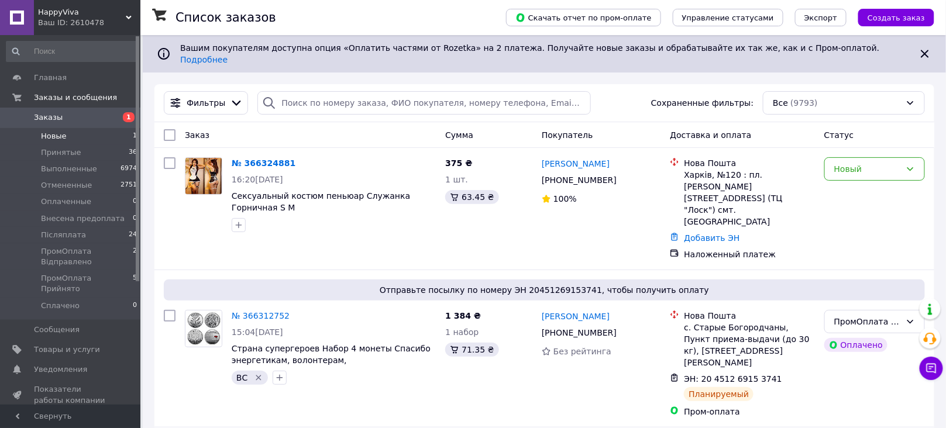
click at [114, 135] on li "Новые 1" at bounding box center [72, 136] width 144 height 16
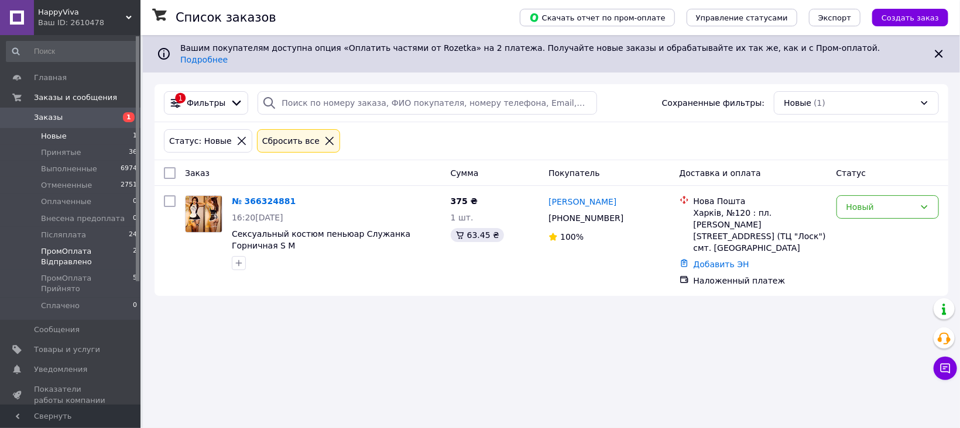
click at [110, 257] on span "ПромОплата Відправлено" at bounding box center [87, 256] width 92 height 21
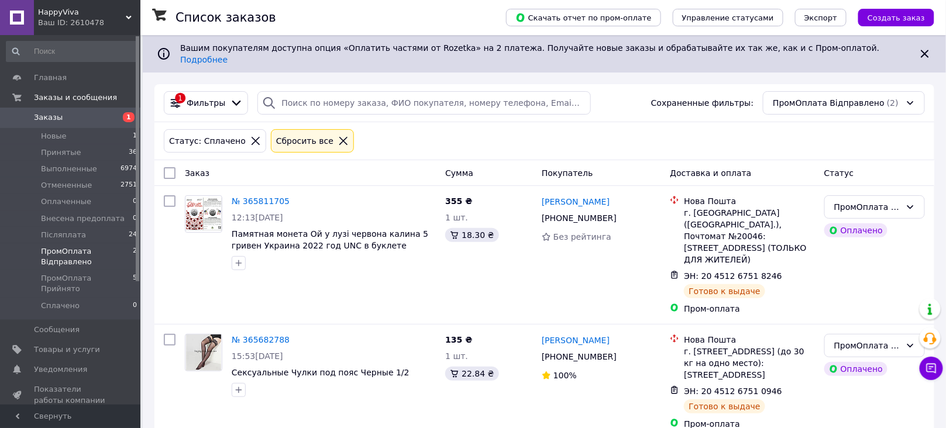
scroll to position [3, 0]
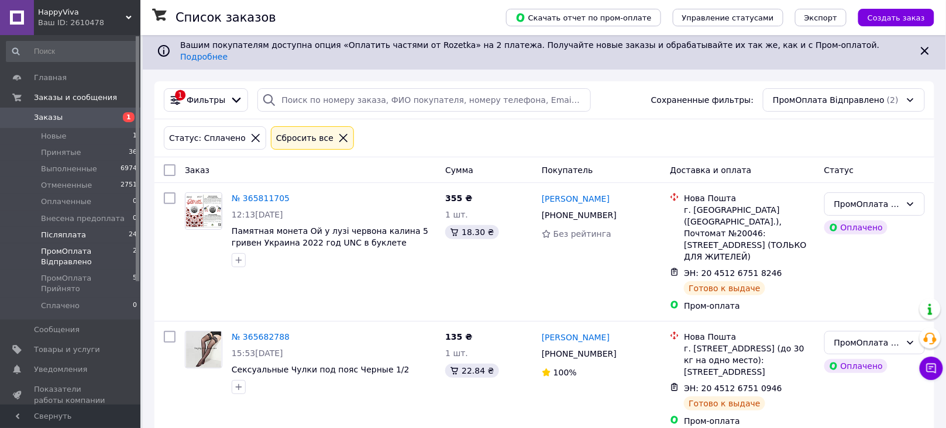
click at [102, 235] on li "Післяплата 24" at bounding box center [72, 235] width 144 height 16
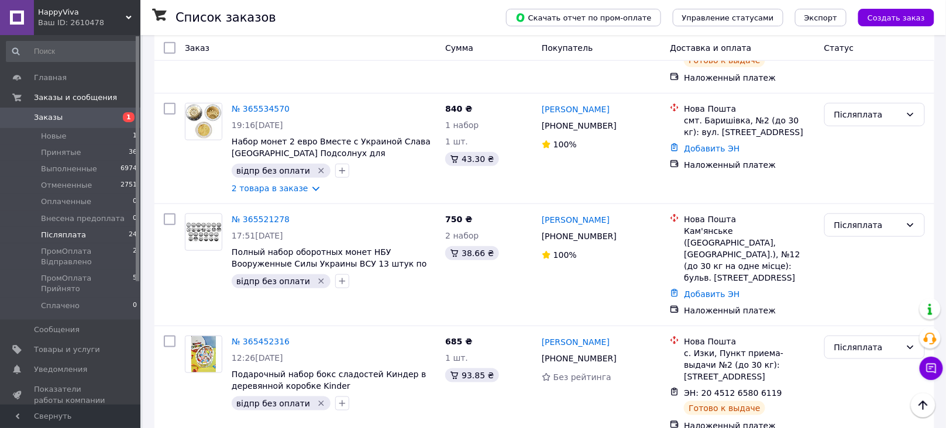
scroll to position [1850, 0]
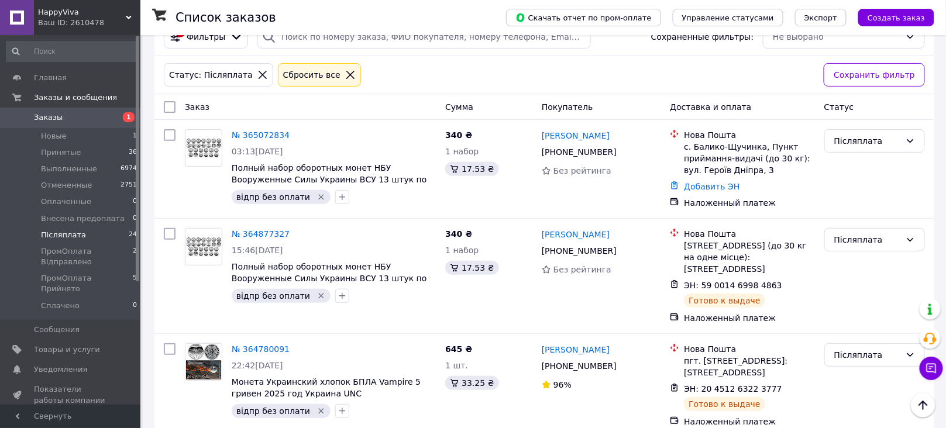
scroll to position [231, 0]
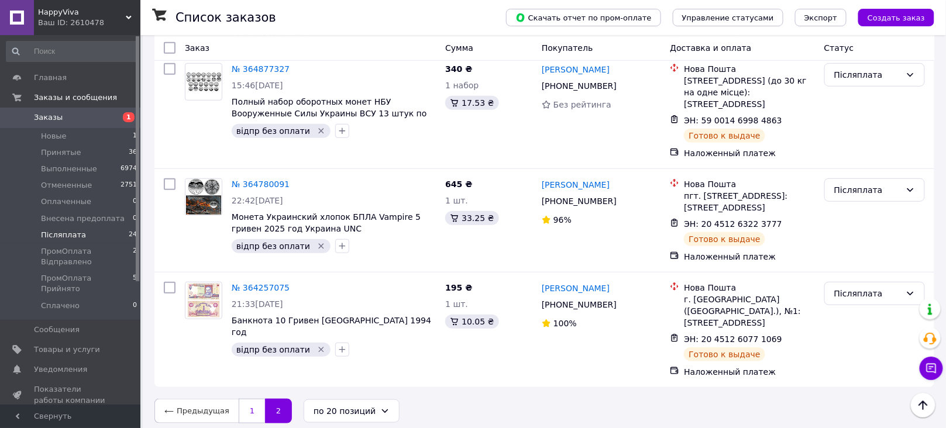
click at [248, 399] on link "1" at bounding box center [252, 411] width 26 height 25
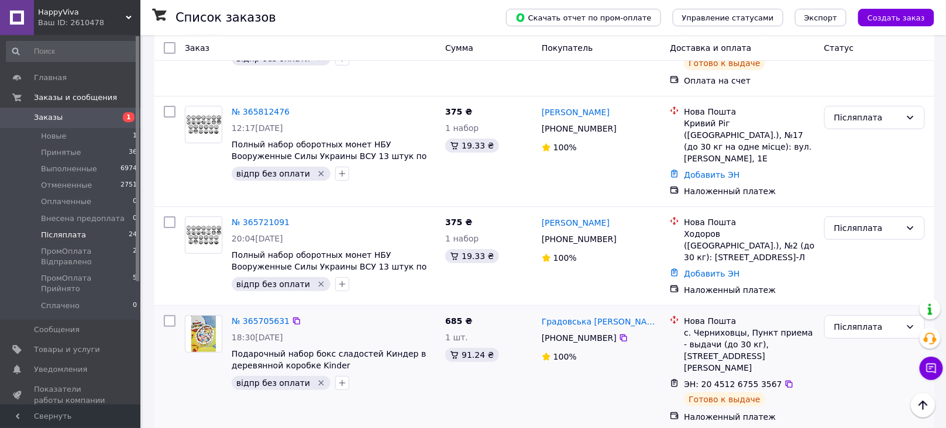
scroll to position [1497, 0]
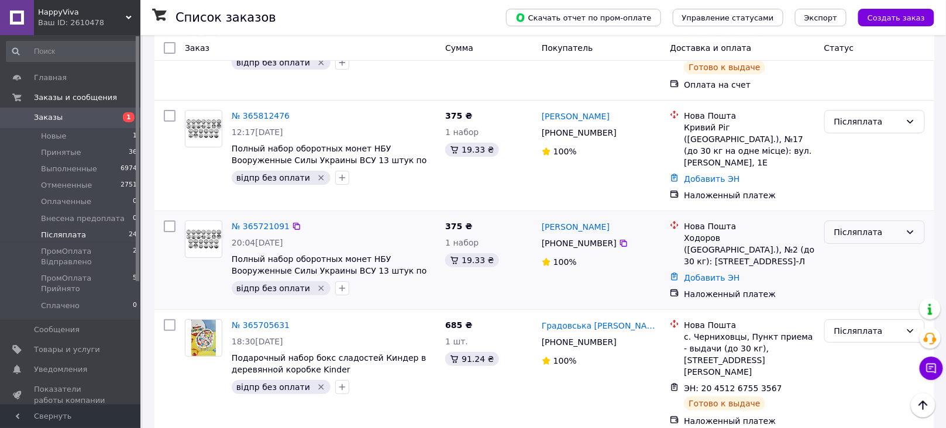
click at [844, 226] on div "Післяплата" at bounding box center [867, 232] width 67 height 13
click at [862, 179] on li "Выполнен" at bounding box center [874, 181] width 99 height 21
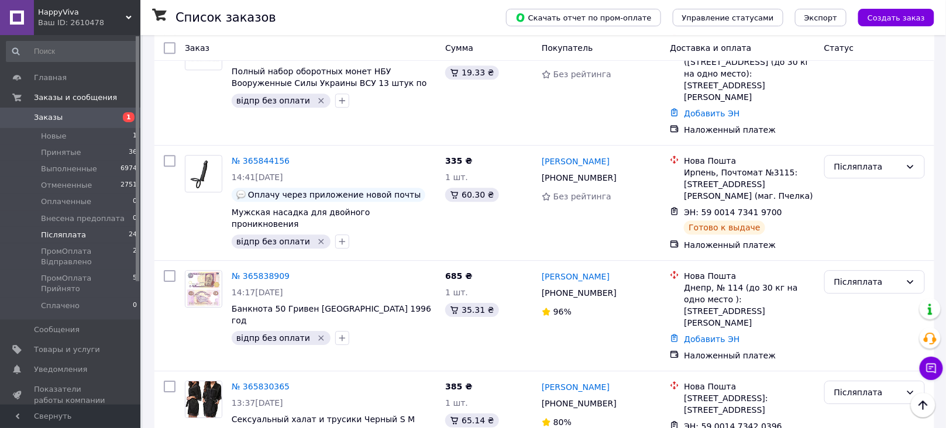
scroll to position [1850, 0]
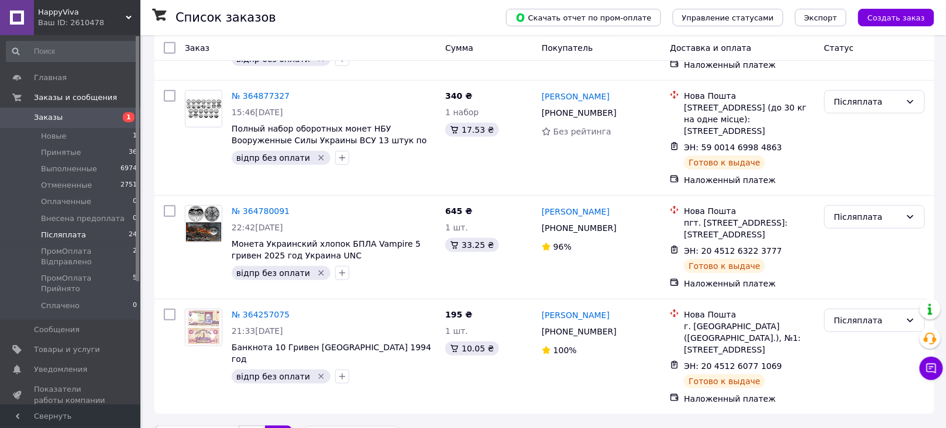
scroll to position [231, 0]
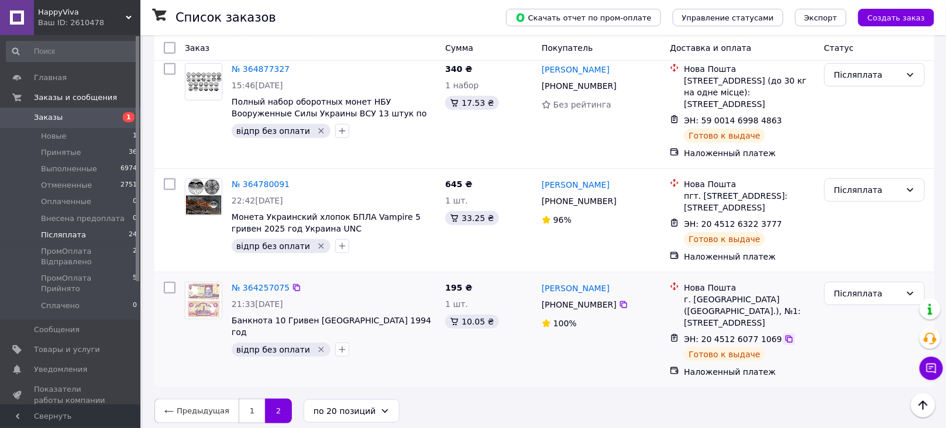
click at [786, 336] on icon at bounding box center [789, 339] width 7 height 7
click at [293, 290] on icon at bounding box center [296, 287] width 7 height 7
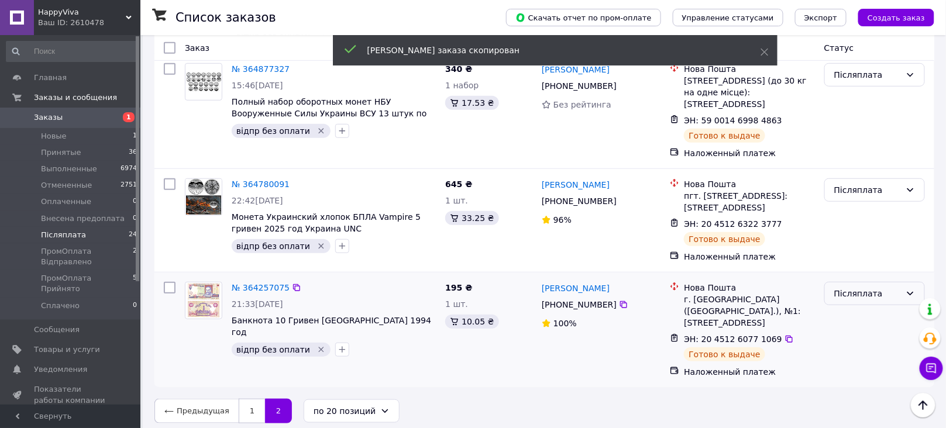
click at [856, 298] on div "Післяплата" at bounding box center [867, 293] width 67 height 13
click at [860, 362] on li "Отменен" at bounding box center [874, 364] width 99 height 21
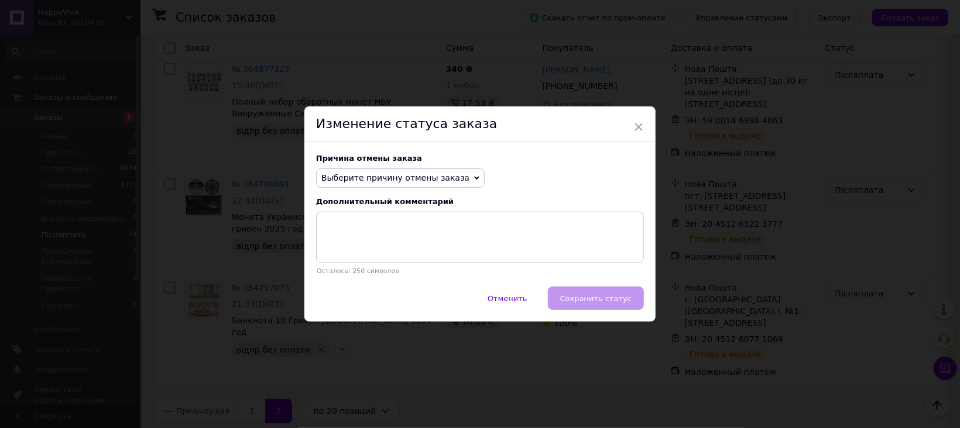
click at [384, 183] on span "Выберите причину отмены заказа" at bounding box center [395, 177] width 148 height 9
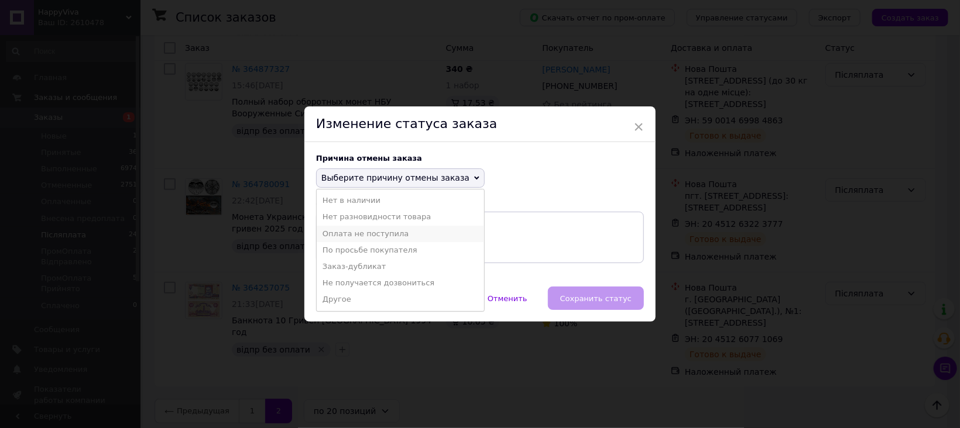
click at [410, 232] on li "Оплата не поступила" at bounding box center [400, 234] width 167 height 16
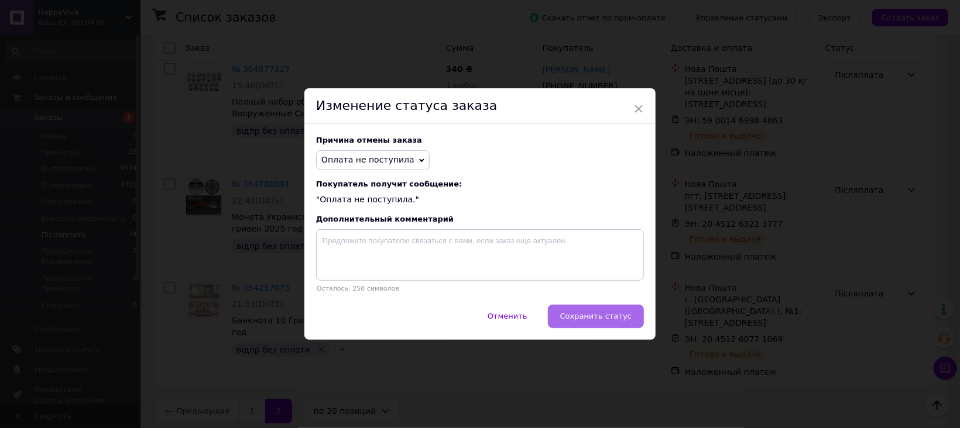
click at [596, 321] on span "Сохранить статус" at bounding box center [595, 316] width 71 height 9
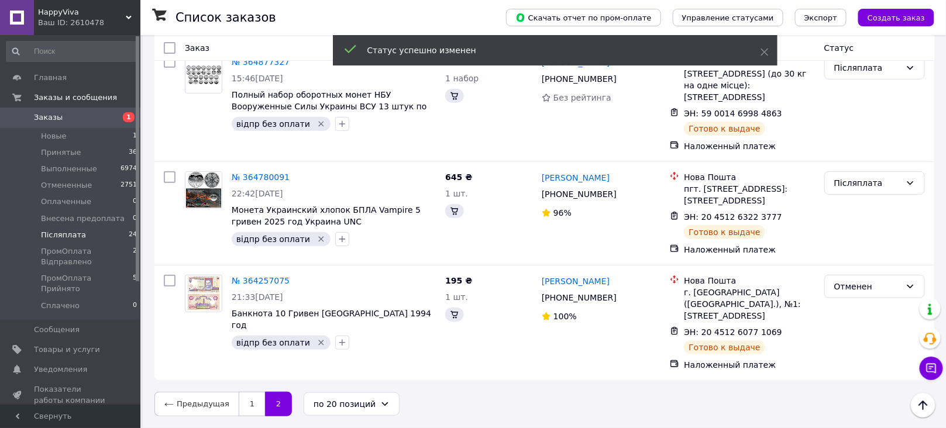
scroll to position [132, 0]
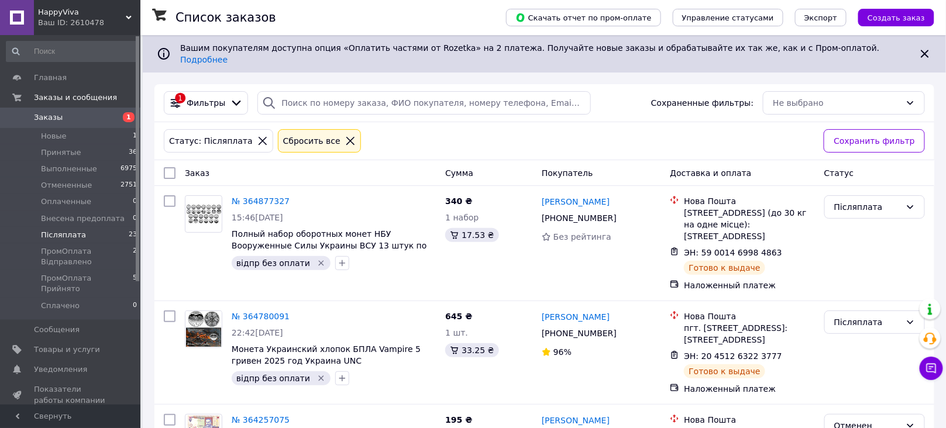
scroll to position [132, 0]
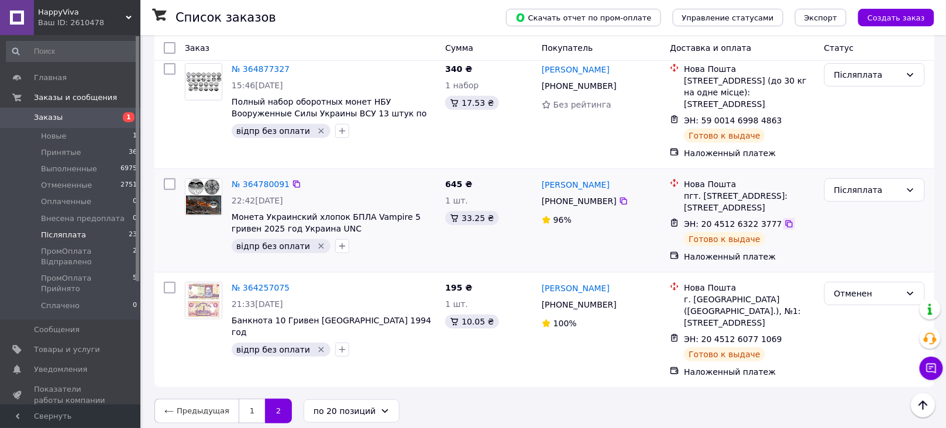
click at [785, 226] on icon at bounding box center [789, 223] width 9 height 9
click at [292, 180] on icon at bounding box center [296, 184] width 9 height 9
click at [897, 185] on div "Післяплата" at bounding box center [867, 190] width 67 height 13
click at [867, 246] on li "Отменен" at bounding box center [874, 249] width 99 height 21
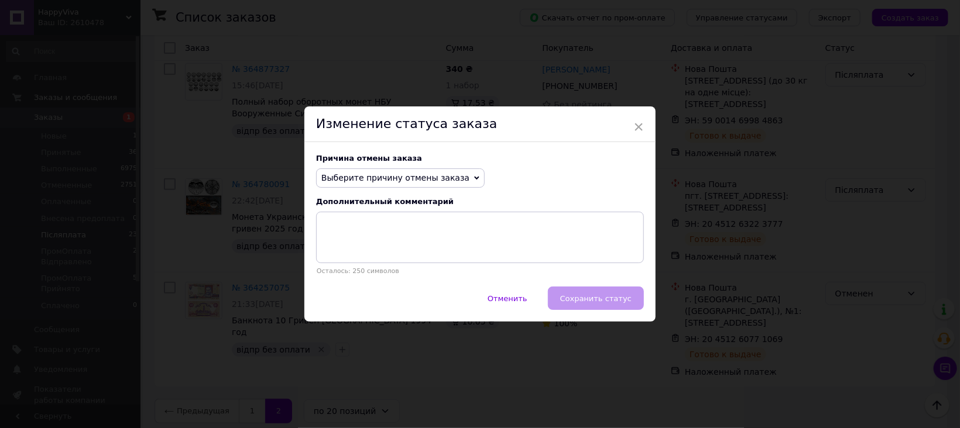
click at [474, 178] on icon at bounding box center [476, 179] width 5 height 4
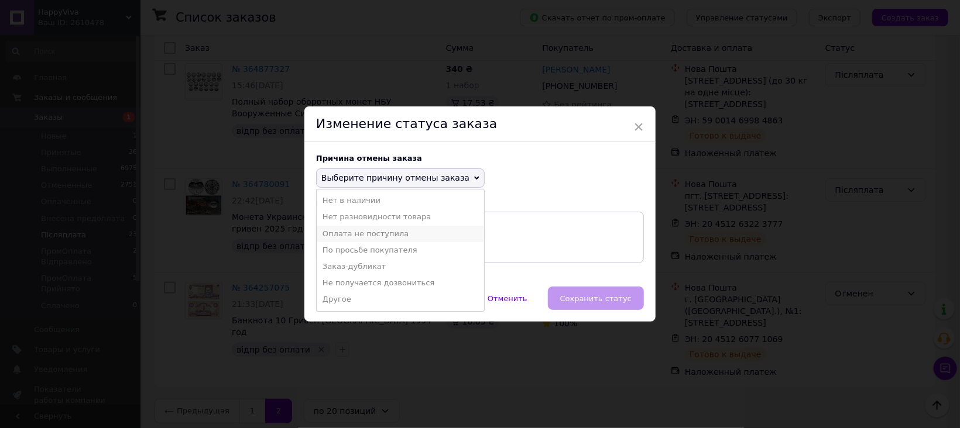
click at [406, 237] on li "Оплата не поступила" at bounding box center [400, 234] width 167 height 16
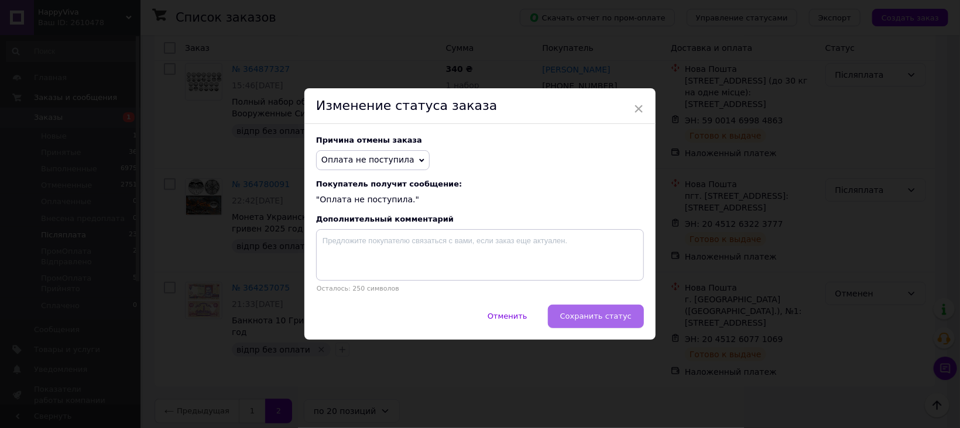
click at [601, 316] on span "Сохранить статус" at bounding box center [595, 316] width 71 height 9
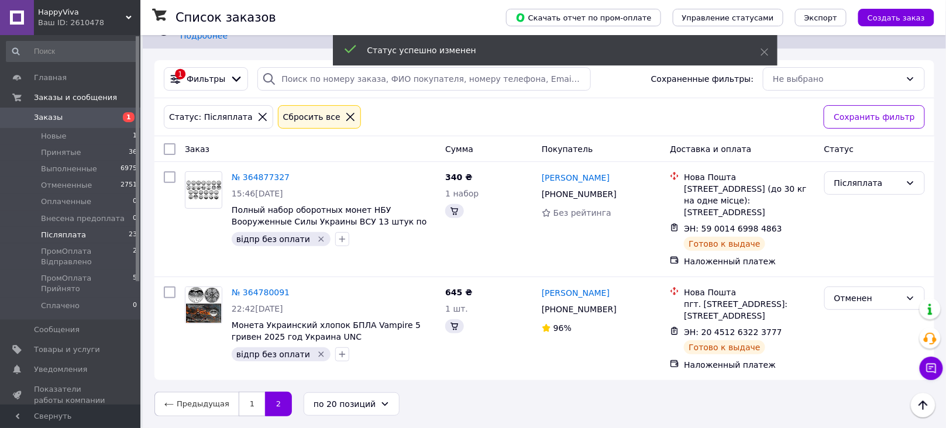
scroll to position [29, 0]
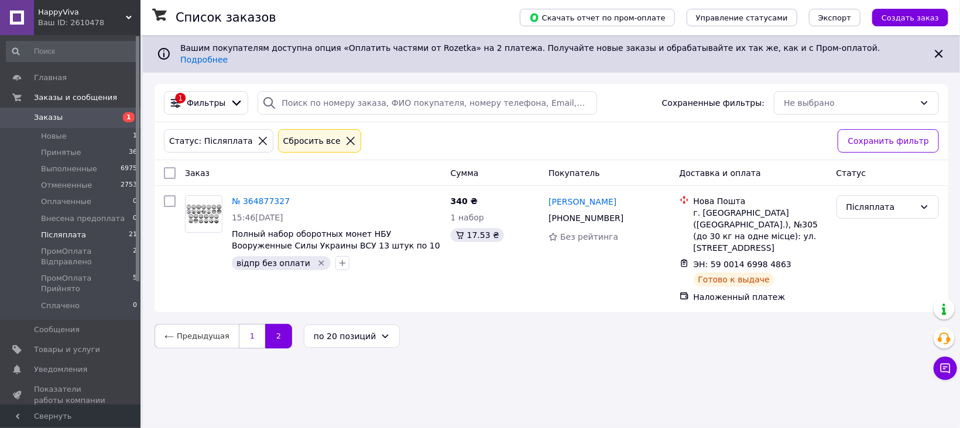
click at [250, 324] on link "1" at bounding box center [252, 336] width 26 height 25
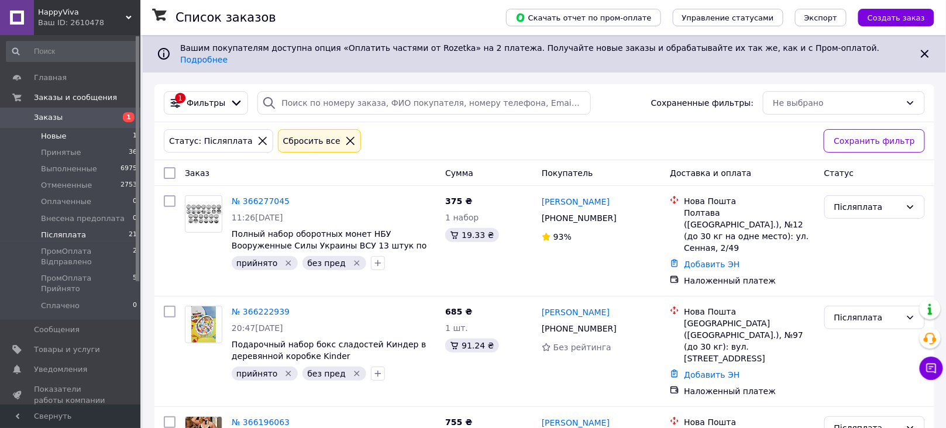
click at [89, 138] on li "Новые 1" at bounding box center [72, 136] width 144 height 16
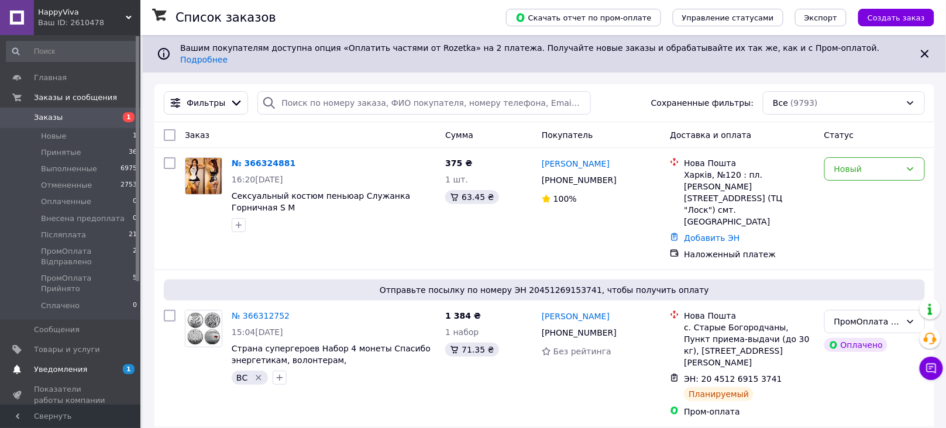
click at [94, 360] on link "Уведомления 1 0" at bounding box center [72, 370] width 144 height 20
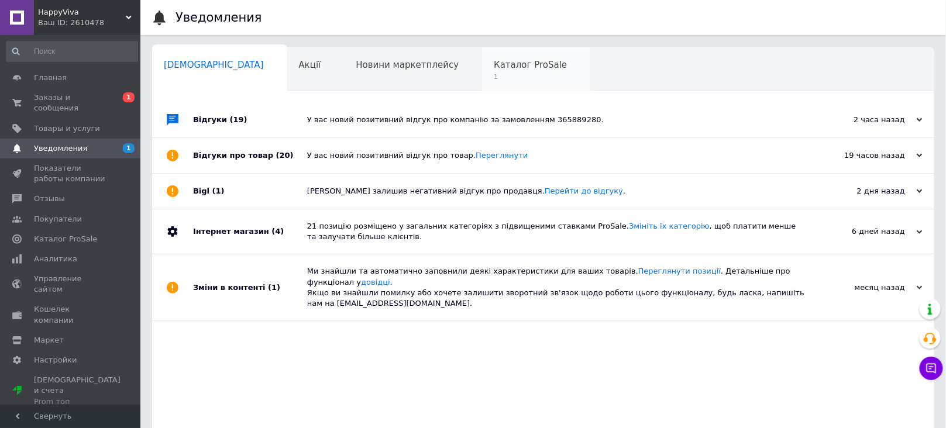
click at [494, 77] on span "1" at bounding box center [530, 77] width 73 height 9
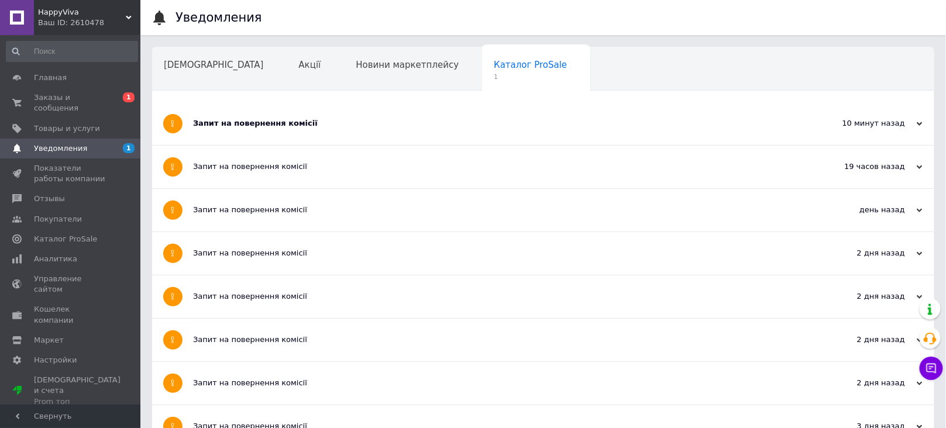
click at [363, 142] on div "Запит на повернення комісії" at bounding box center [499, 123] width 613 height 43
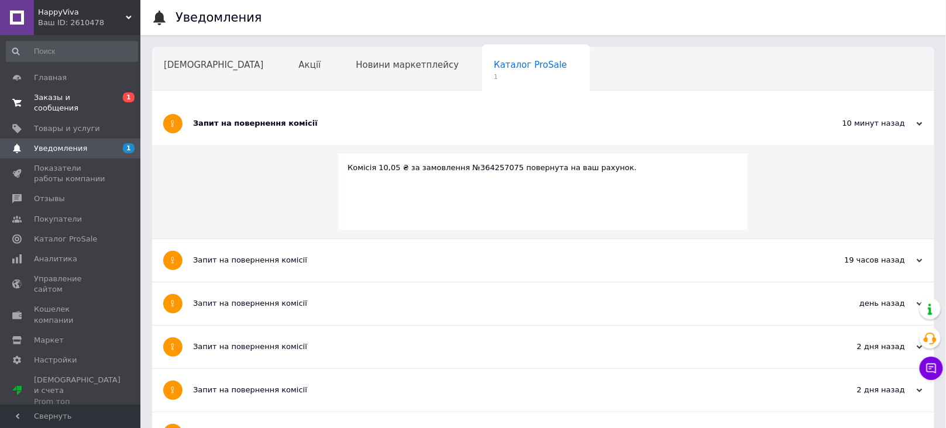
click at [88, 95] on span "Заказы и сообщения" at bounding box center [71, 102] width 74 height 21
